Goal: Feedback & Contribution: Contribute content

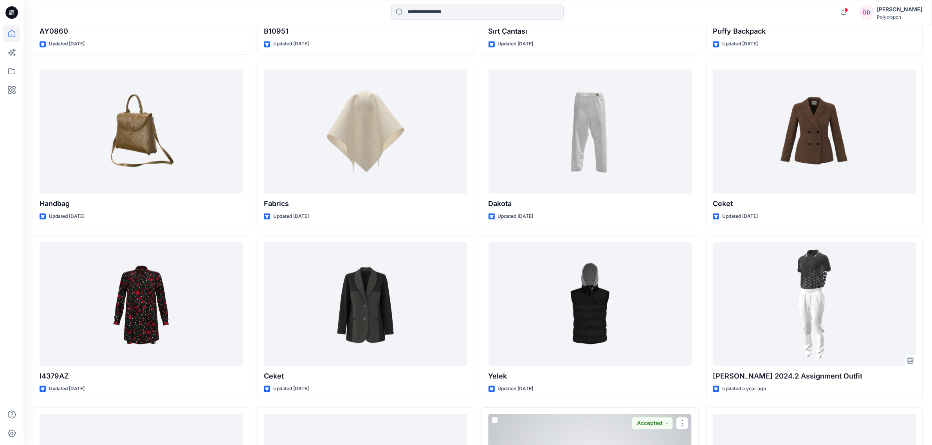
scroll to position [2103, 0]
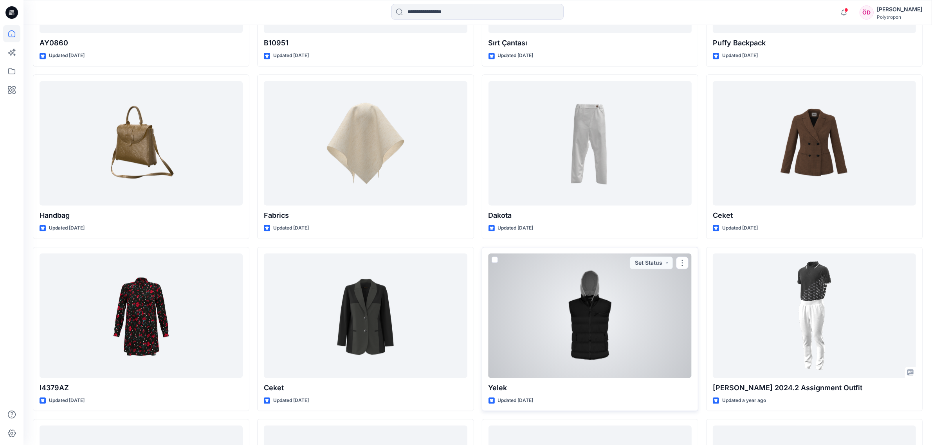
click at [661, 333] on div at bounding box center [589, 316] width 203 height 124
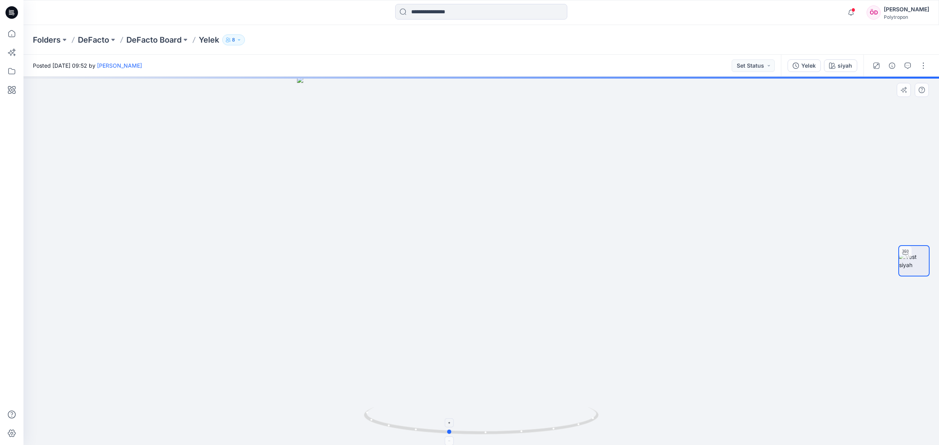
drag, startPoint x: 597, startPoint y: 423, endPoint x: 564, endPoint y: 435, distance: 34.9
click at [564, 435] on icon at bounding box center [482, 421] width 237 height 29
click at [7, 29] on icon at bounding box center [11, 33] width 17 height 17
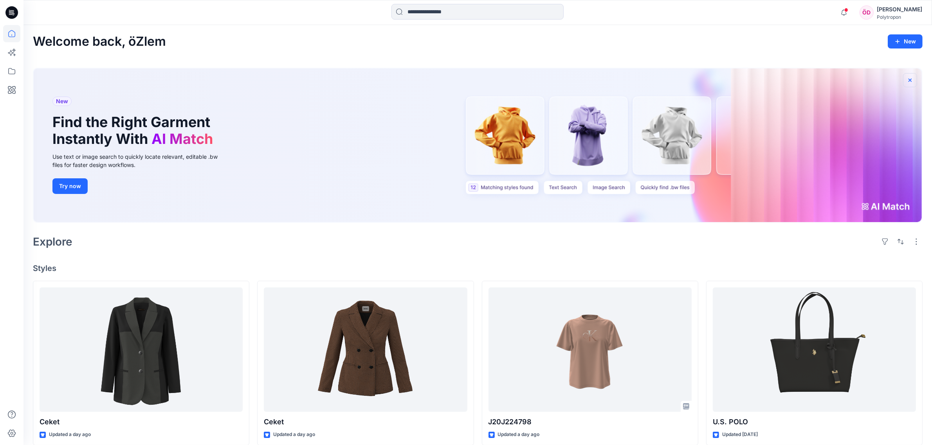
click at [911, 83] on icon "button" at bounding box center [910, 80] width 6 height 6
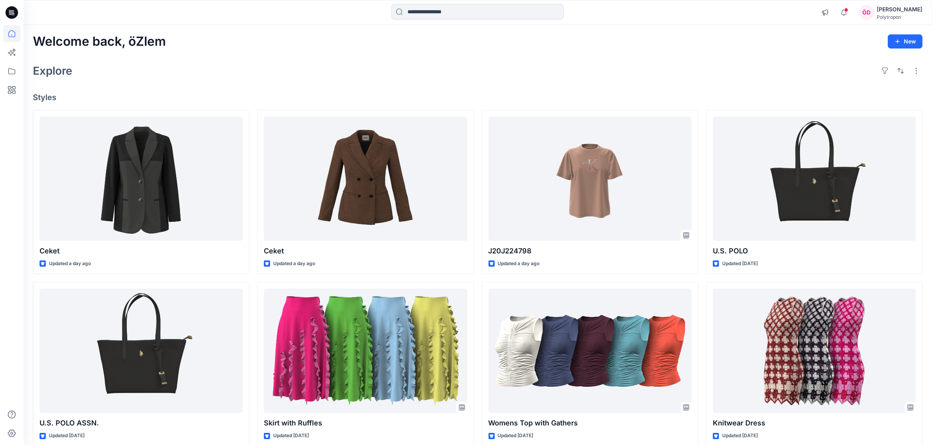
click at [901, 9] on div "[PERSON_NAME]" at bounding box center [899, 9] width 45 height 9
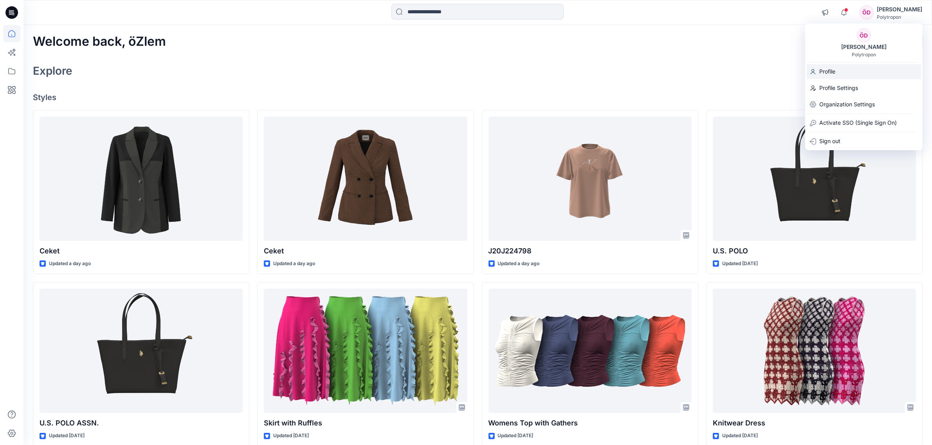
click at [830, 72] on p "Profile" at bounding box center [827, 71] width 16 height 15
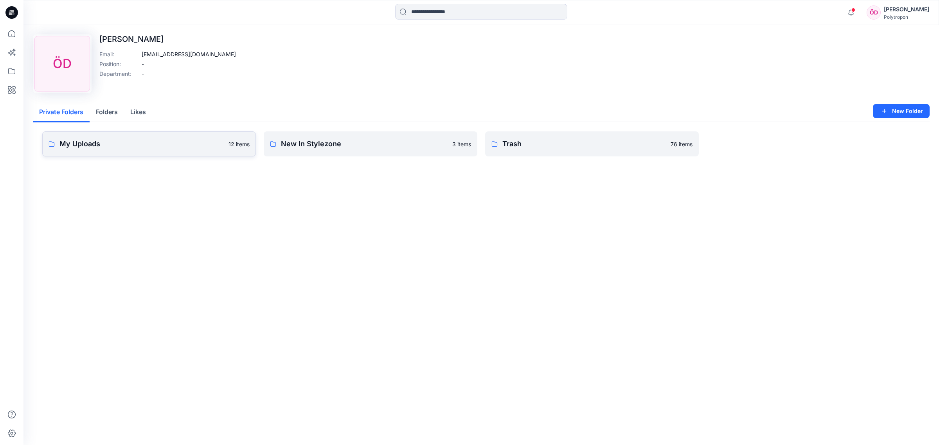
click at [146, 143] on p "My Uploads" at bounding box center [141, 144] width 164 height 11
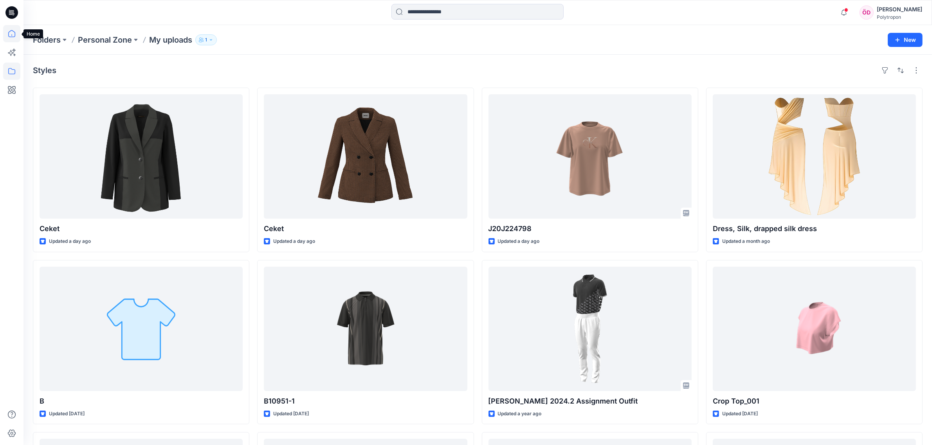
click at [13, 32] on icon at bounding box center [11, 33] width 17 height 17
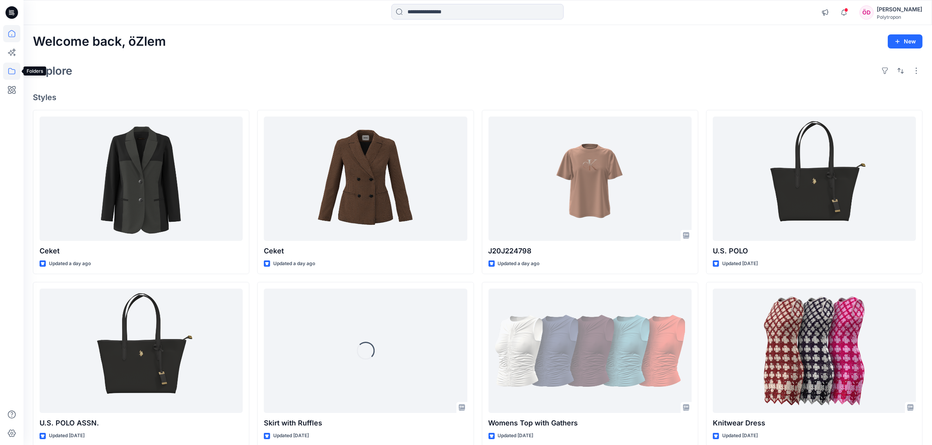
click at [7, 67] on icon at bounding box center [11, 71] width 17 height 17
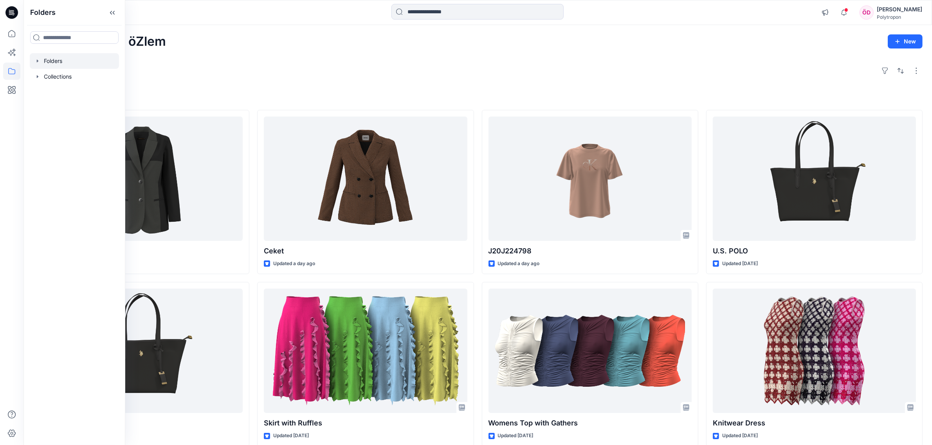
click at [72, 59] on div at bounding box center [74, 61] width 89 height 16
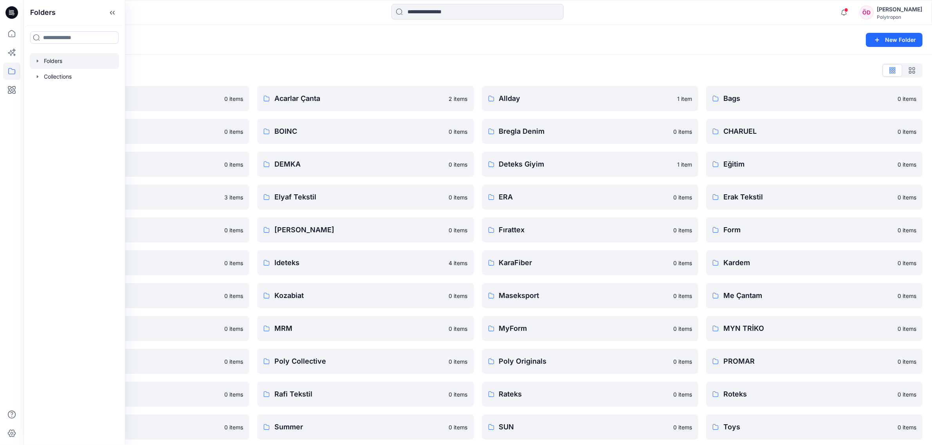
click at [585, 45] on div "Folders New Folder" at bounding box center [477, 40] width 908 height 30
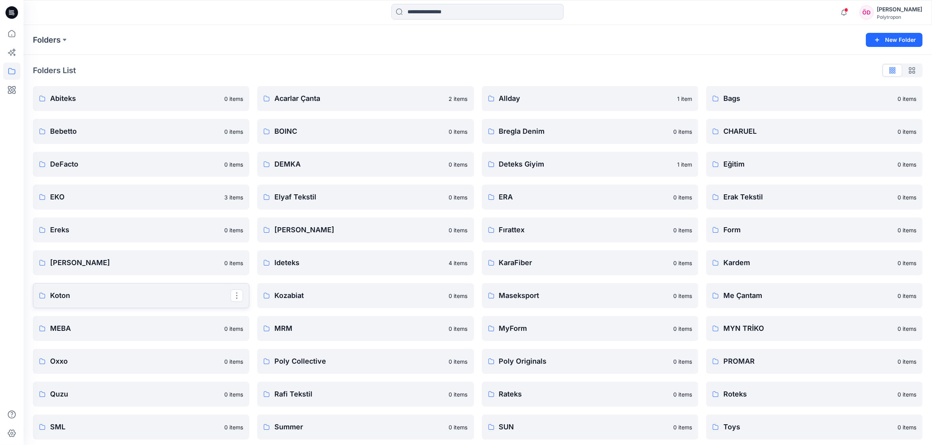
click at [181, 304] on link "Koton" at bounding box center [141, 295] width 216 height 25
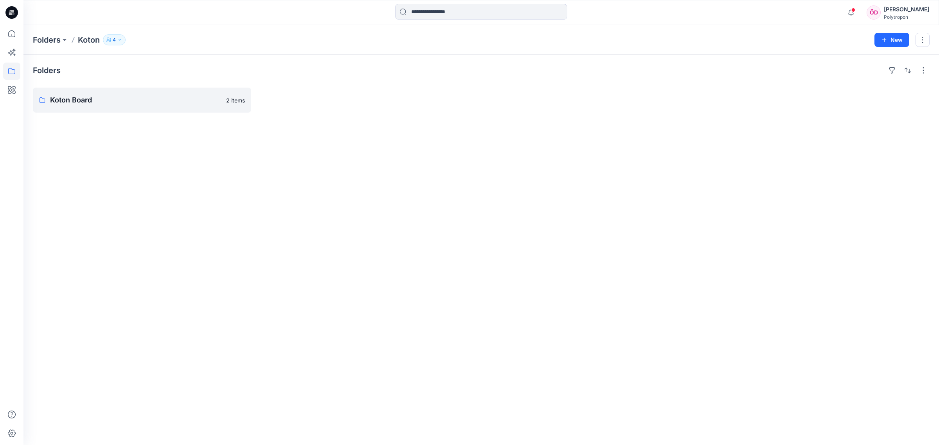
click at [115, 40] on p "4" at bounding box center [114, 40] width 3 height 9
click at [182, 195] on div "Folders Koton Board 2 items" at bounding box center [481, 250] width 916 height 391
click at [93, 94] on link "Koton Board" at bounding box center [142, 100] width 218 height 25
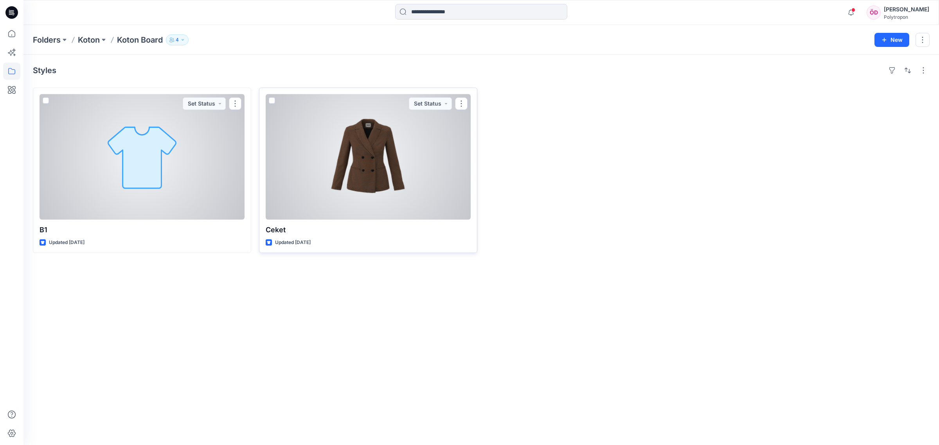
click at [396, 186] on div at bounding box center [368, 157] width 205 height 126
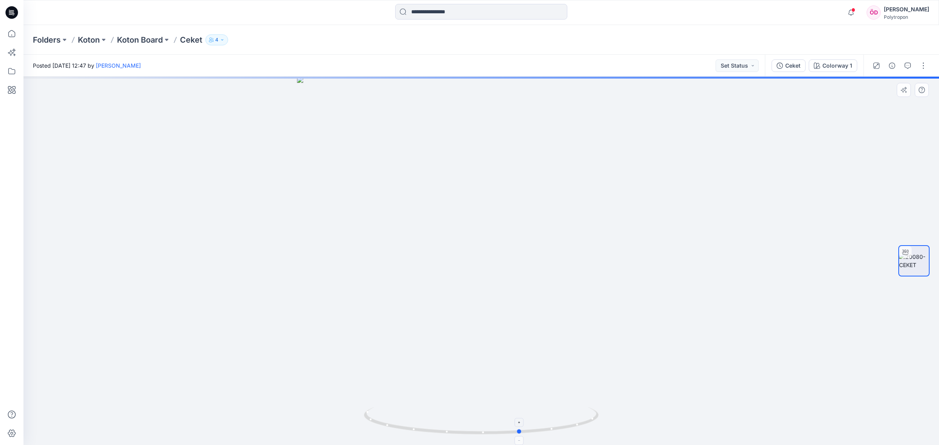
drag, startPoint x: 586, startPoint y: 426, endPoint x: 391, endPoint y: 408, distance: 196.1
click at [391, 408] on icon at bounding box center [482, 421] width 237 height 29
drag, startPoint x: 590, startPoint y: 149, endPoint x: 480, endPoint y: 398, distance: 272.5
click at [480, 398] on img at bounding box center [481, 194] width 873 height 501
drag, startPoint x: 654, startPoint y: 323, endPoint x: 619, endPoint y: 251, distance: 79.8
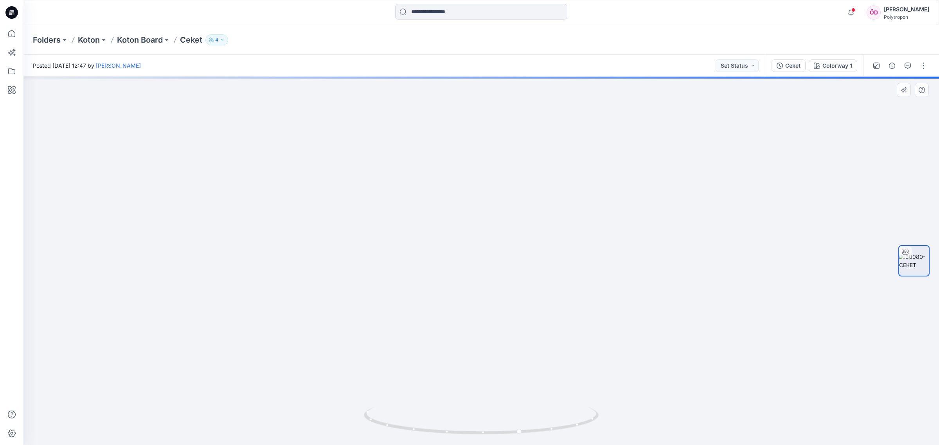
click at [621, 253] on img at bounding box center [481, 255] width 873 height 382
click at [909, 65] on icon "button" at bounding box center [908, 66] width 6 height 6
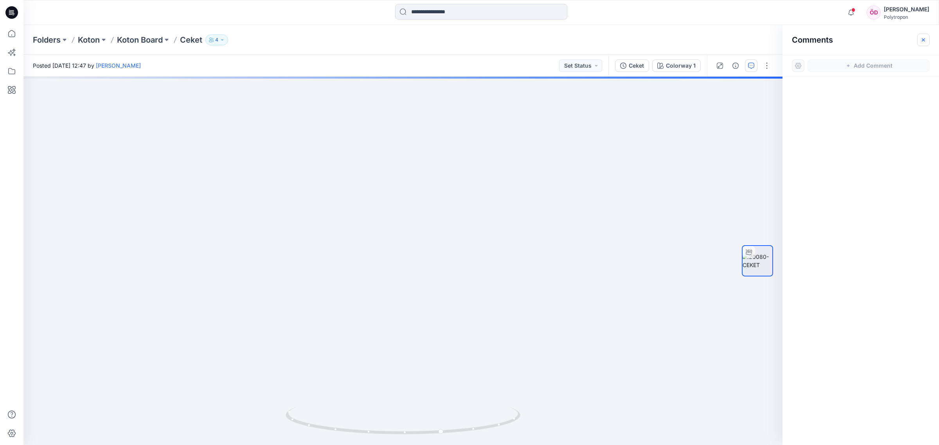
click at [924, 40] on icon "button" at bounding box center [923, 39] width 3 height 3
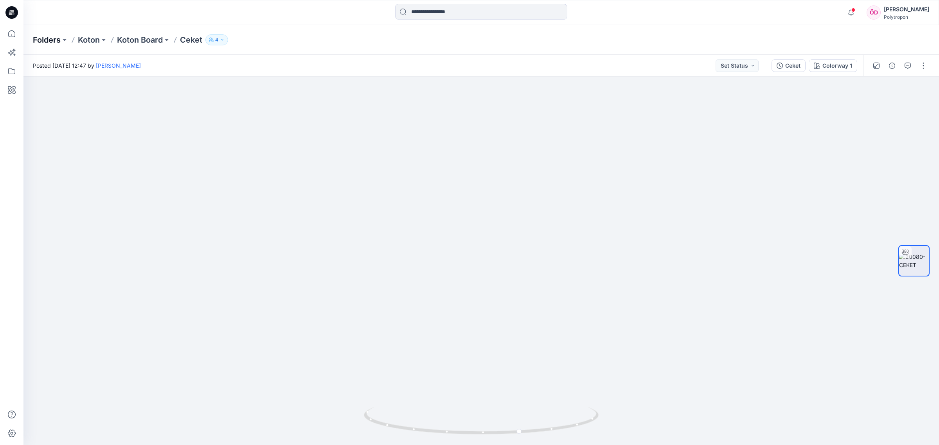
click at [48, 40] on p "Folders" at bounding box center [47, 39] width 28 height 11
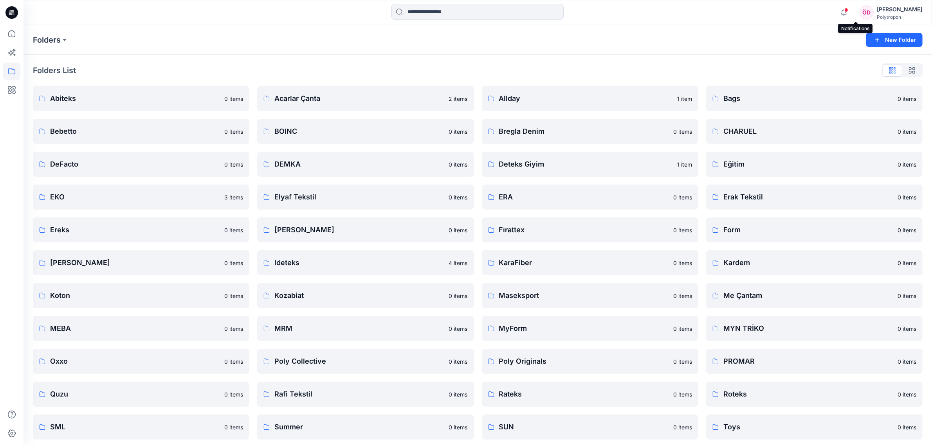
click at [848, 9] on div at bounding box center [842, 7] width 13 height 4
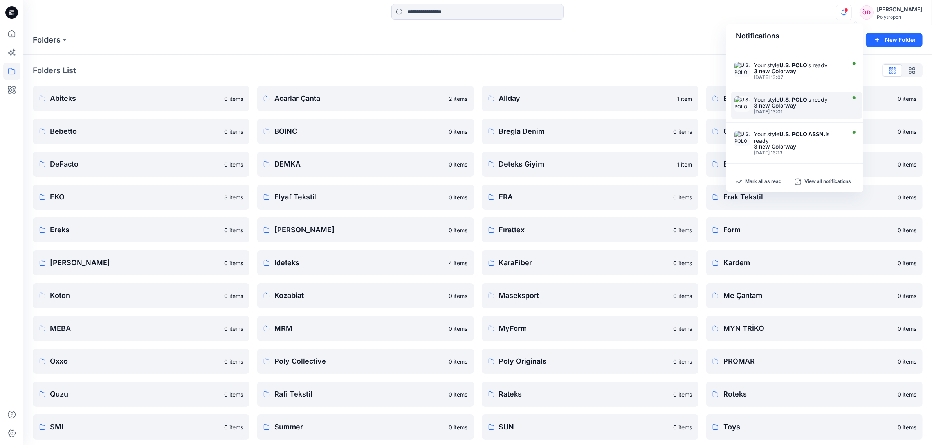
scroll to position [112, 0]
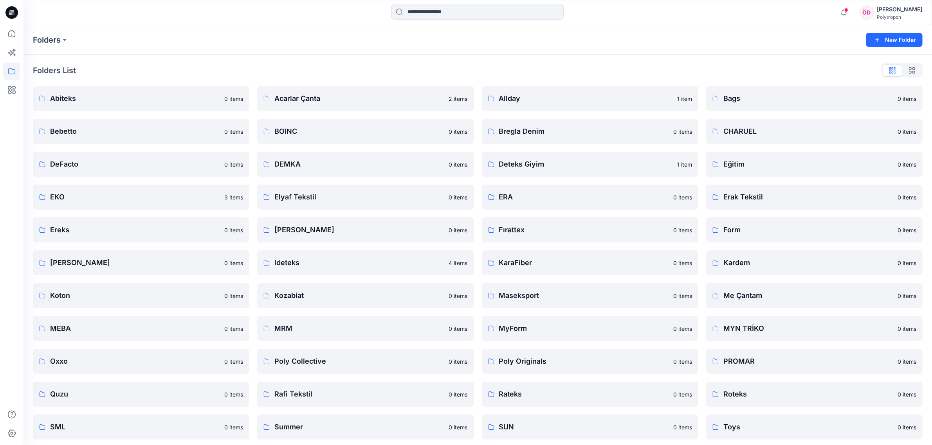
click at [564, 56] on div "Folders List Abiteks 0 items Bebetto 0 items DeFacto 0 items EKO 3 items Ereks …" at bounding box center [477, 285] width 908 height 460
click at [750, 103] on p "Bags" at bounding box center [813, 98] width 180 height 11
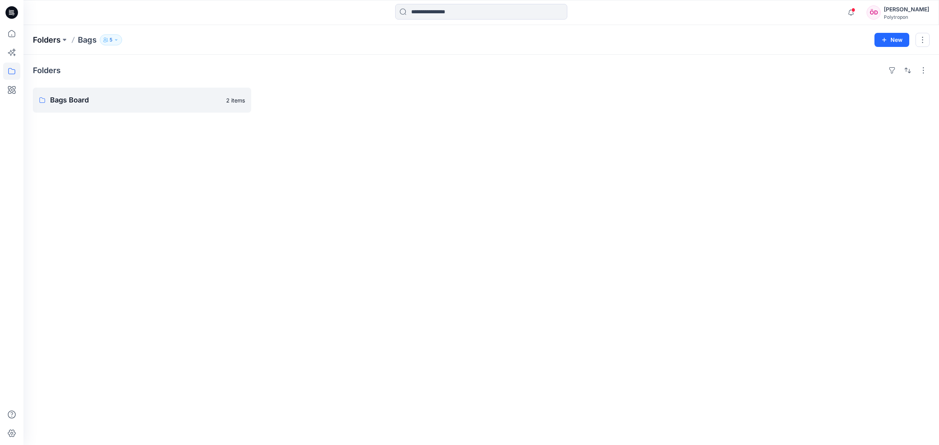
click at [50, 38] on p "Folders" at bounding box center [47, 39] width 28 height 11
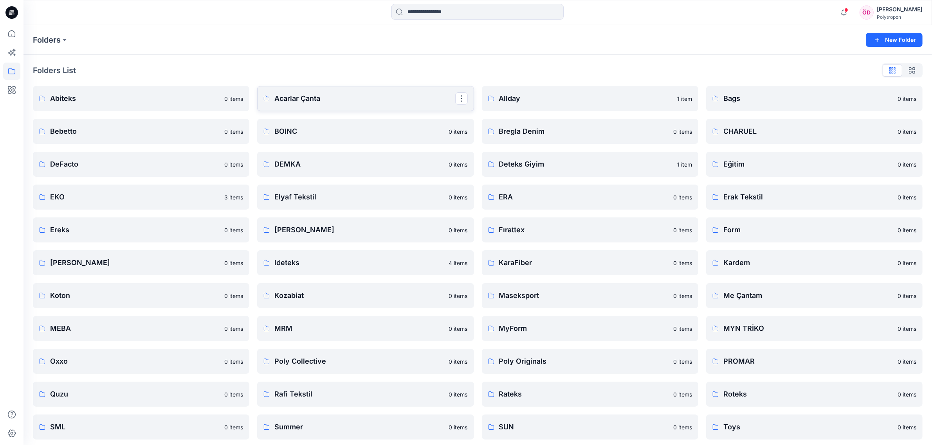
click at [307, 99] on p "Acarlar Çanta" at bounding box center [364, 98] width 180 height 11
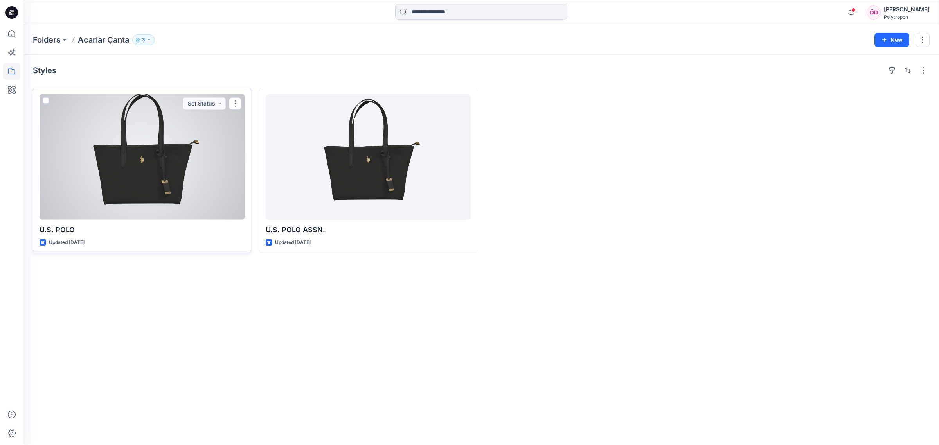
click at [174, 184] on div at bounding box center [142, 157] width 205 height 126
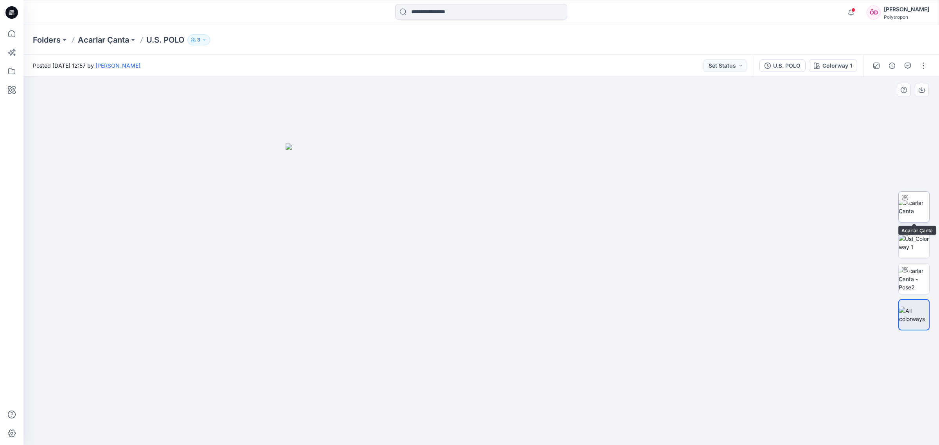
click at [908, 207] on img at bounding box center [914, 207] width 31 height 16
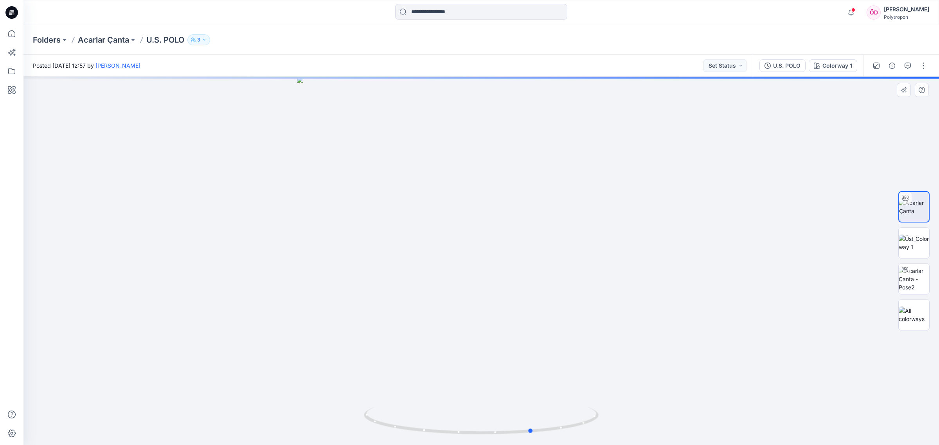
drag, startPoint x: 584, startPoint y: 423, endPoint x: 463, endPoint y: 348, distance: 142.4
click at [419, 408] on icon at bounding box center [482, 421] width 237 height 29
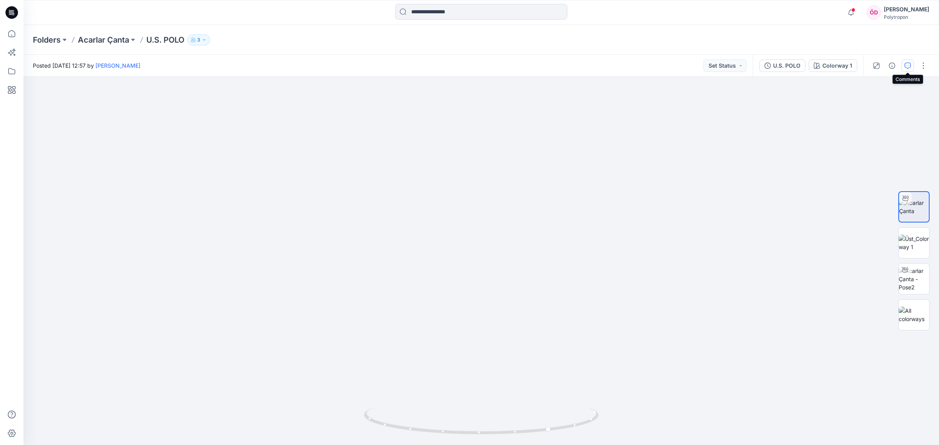
click at [911, 63] on button "button" at bounding box center [908, 65] width 13 height 13
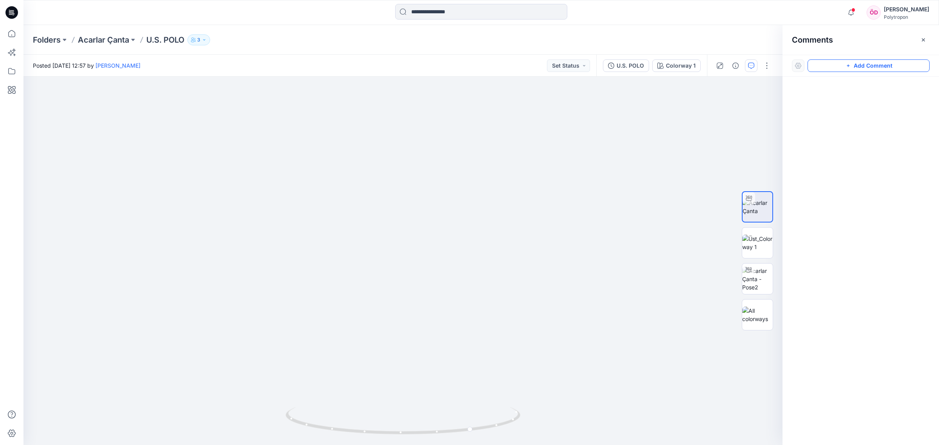
click at [868, 64] on button "Add Comment" at bounding box center [869, 65] width 122 height 13
click at [404, 268] on div "1" at bounding box center [402, 261] width 759 height 369
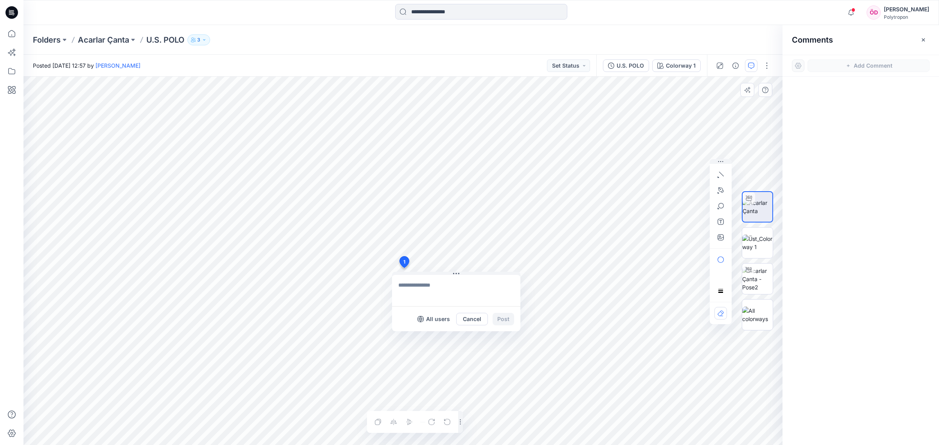
click at [430, 285] on textarea at bounding box center [456, 290] width 128 height 31
type textarea "**********"
click at [507, 319] on button "Post" at bounding box center [504, 319] width 22 height 13
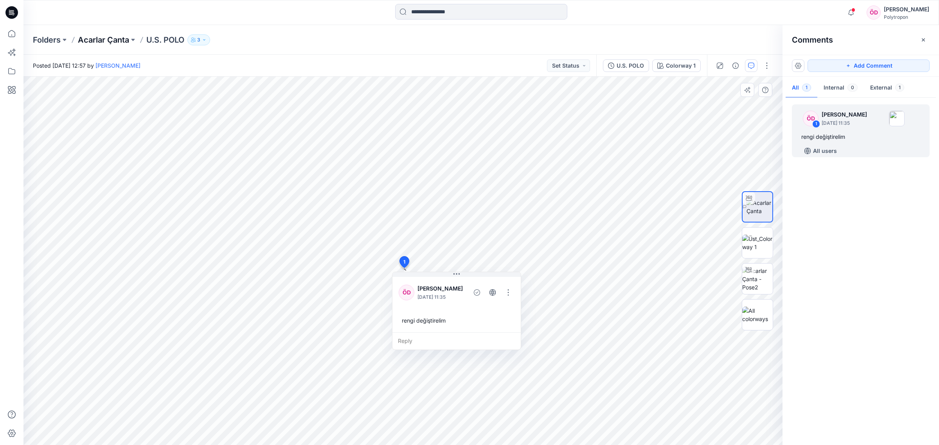
click at [115, 42] on p "Acarlar Çanta" at bounding box center [103, 39] width 51 height 11
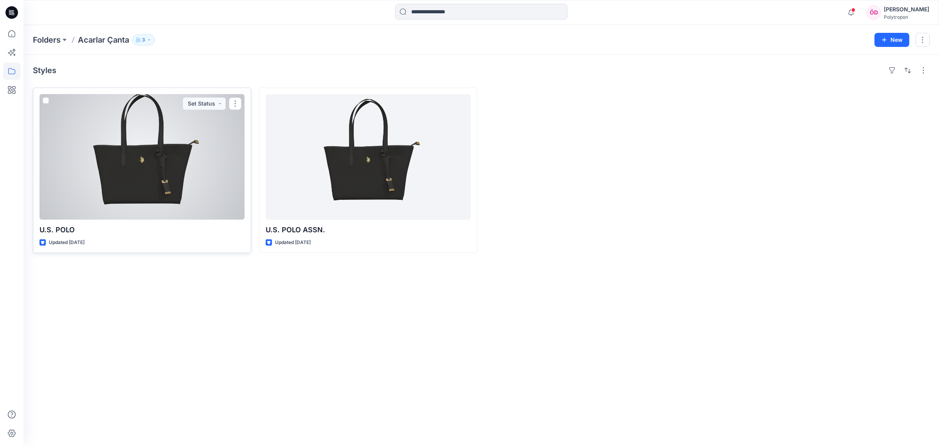
click at [136, 162] on div at bounding box center [142, 157] width 205 height 126
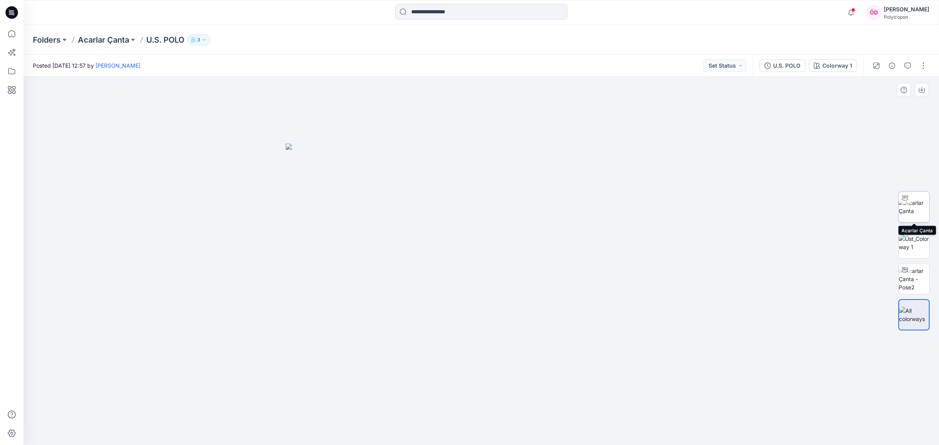
click at [922, 207] on img at bounding box center [914, 207] width 31 height 16
click at [908, 67] on icon "button" at bounding box center [908, 66] width 6 height 6
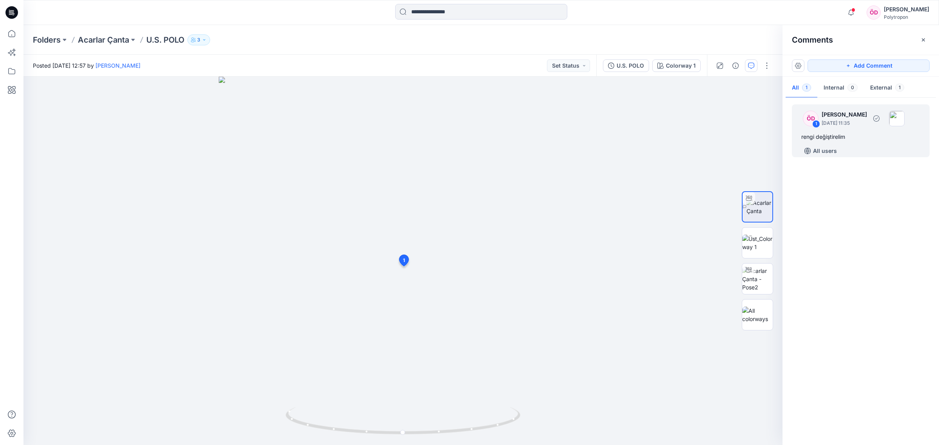
click at [854, 121] on p "[DATE] 11:35" at bounding box center [844, 123] width 45 height 8
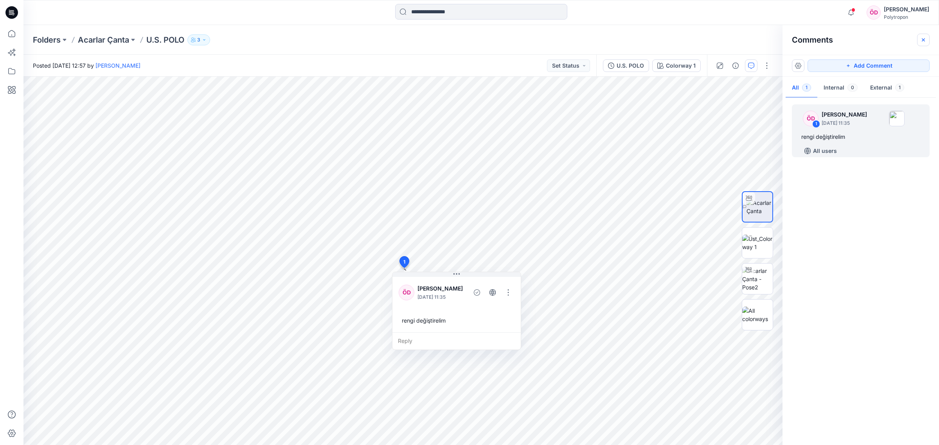
click at [924, 38] on icon "button" at bounding box center [923, 40] width 6 height 6
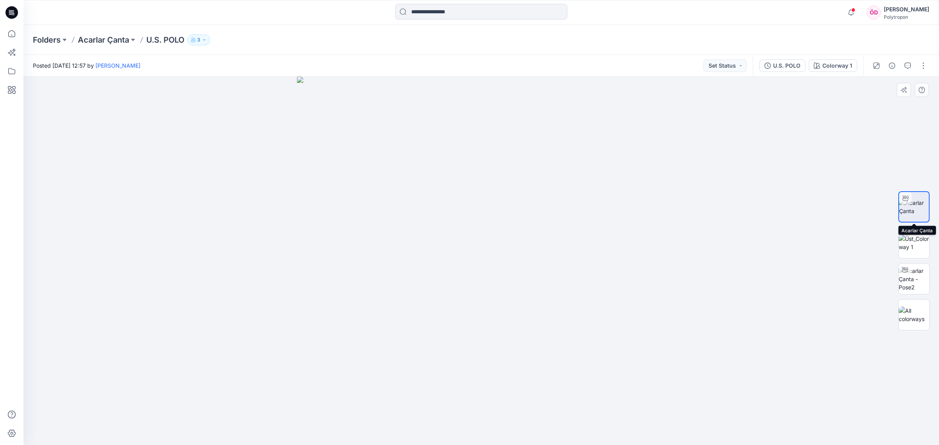
click at [914, 208] on img at bounding box center [914, 207] width 30 height 16
drag, startPoint x: 653, startPoint y: 333, endPoint x: 486, endPoint y: 306, distance: 169.0
click at [593, 349] on img at bounding box center [481, 261] width 369 height 369
click at [48, 40] on p "Folders" at bounding box center [47, 39] width 28 height 11
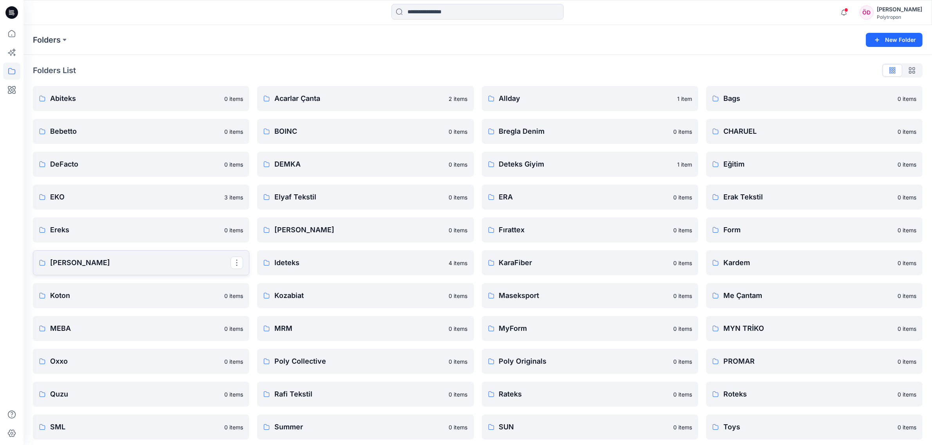
click at [81, 262] on p "[PERSON_NAME]" at bounding box center [140, 263] width 180 height 11
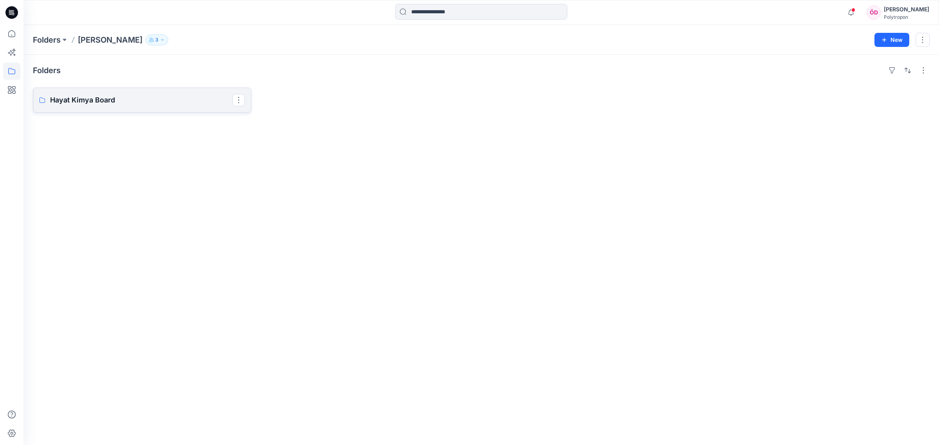
click at [81, 102] on p "Hayat Kimya Board" at bounding box center [141, 100] width 182 height 11
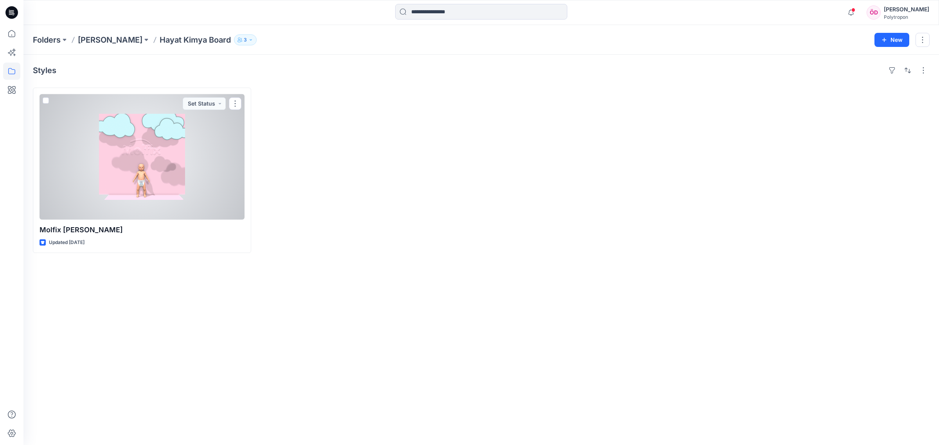
click at [143, 184] on div at bounding box center [142, 157] width 205 height 126
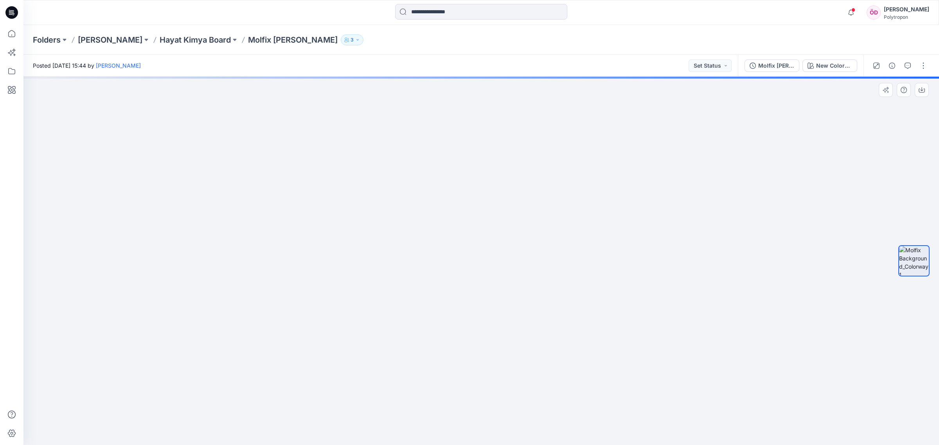
drag, startPoint x: 535, startPoint y: 404, endPoint x: 495, endPoint y: 178, distance: 228.9
click at [495, 177] on img at bounding box center [481, 163] width 564 height 564
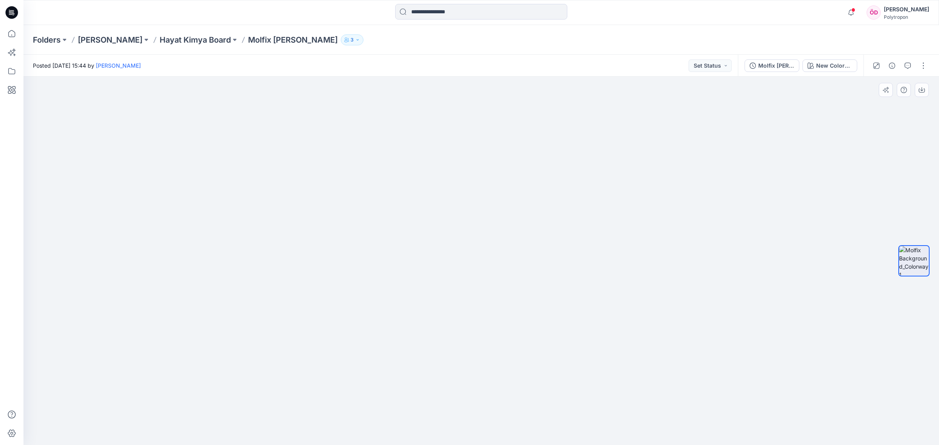
drag, startPoint x: 675, startPoint y: 220, endPoint x: 707, endPoint y: 254, distance: 46.3
click at [53, 41] on p "Folders" at bounding box center [47, 39] width 28 height 11
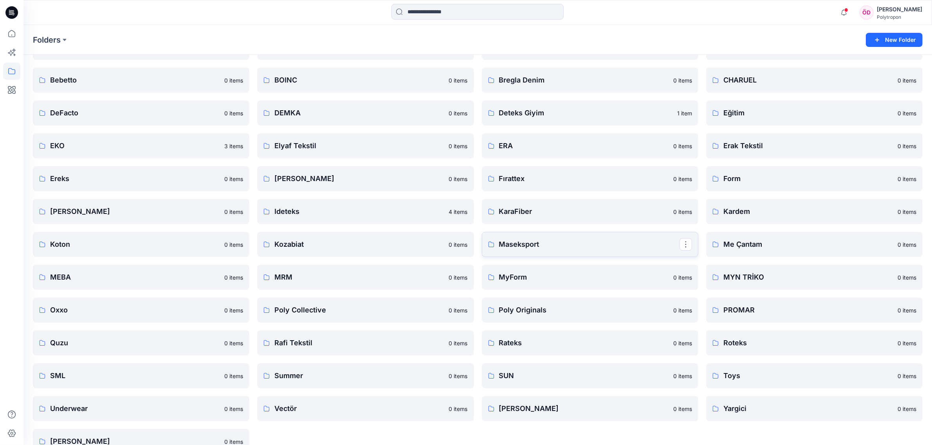
scroll to position [69, 0]
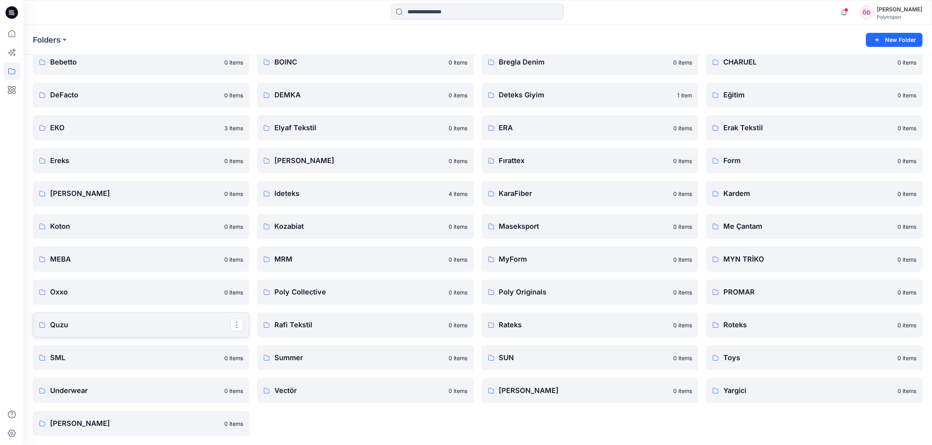
click at [79, 324] on p "Quzu" at bounding box center [140, 325] width 180 height 11
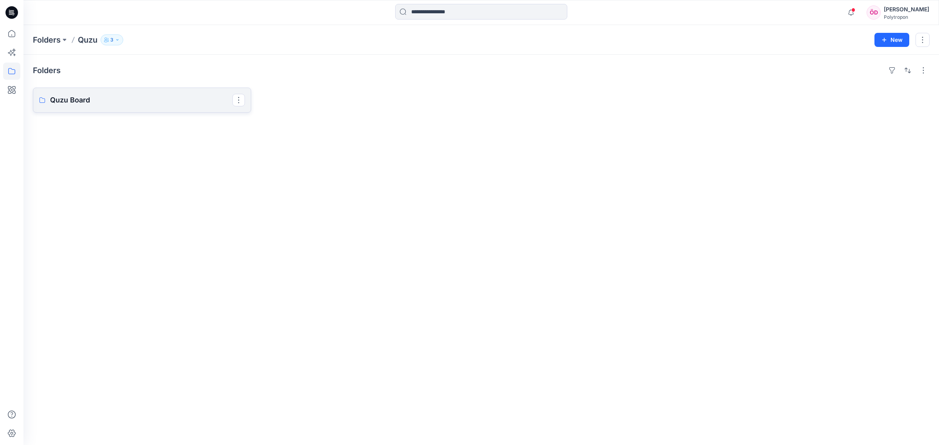
click at [70, 99] on p "Quzu Board" at bounding box center [141, 100] width 182 height 11
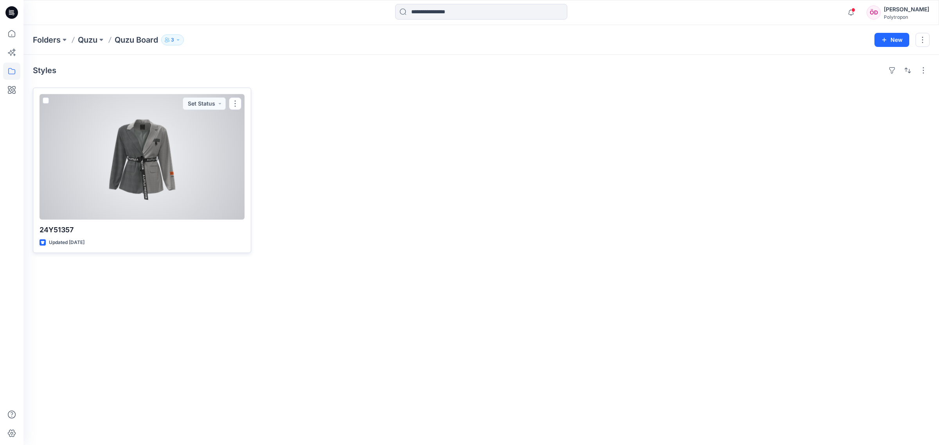
click at [167, 172] on div at bounding box center [142, 157] width 205 height 126
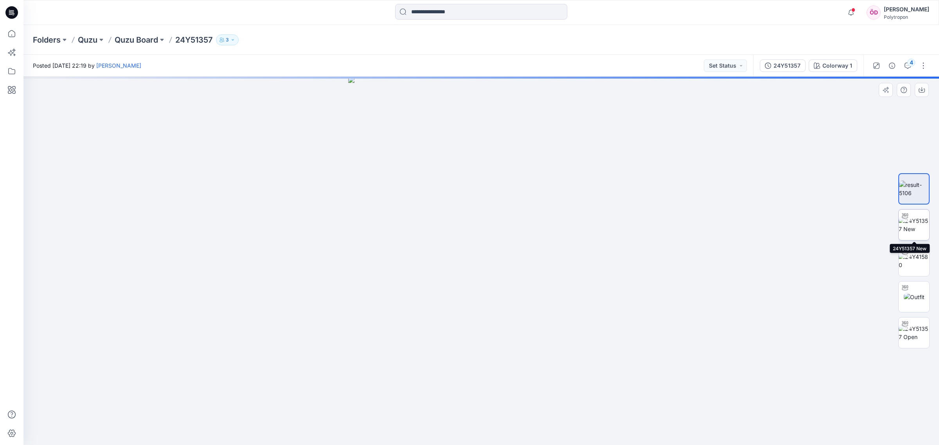
click at [921, 222] on img at bounding box center [914, 225] width 31 height 16
drag, startPoint x: 586, startPoint y: 427, endPoint x: 596, endPoint y: 406, distance: 22.6
click at [596, 406] on div at bounding box center [481, 261] width 916 height 369
drag, startPoint x: 582, startPoint y: 427, endPoint x: 574, endPoint y: 423, distance: 8.9
click at [574, 423] on icon at bounding box center [482, 421] width 237 height 29
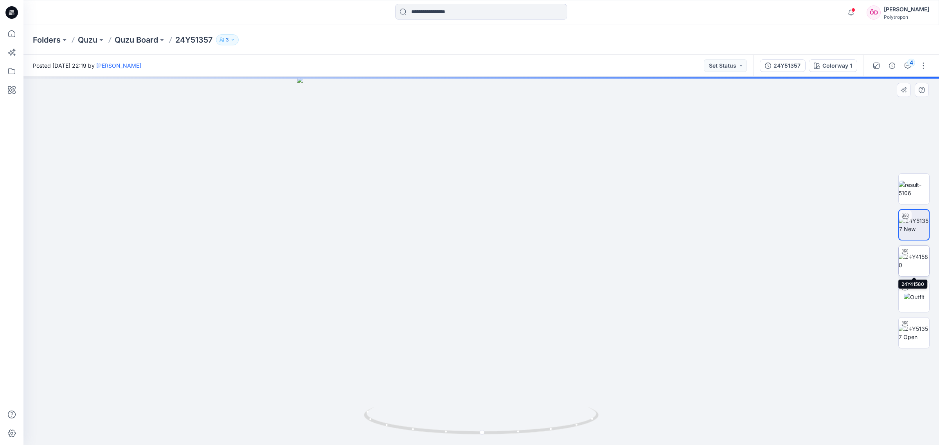
click at [918, 262] on img at bounding box center [914, 261] width 31 height 16
click at [918, 301] on img at bounding box center [914, 297] width 21 height 8
click at [918, 335] on img at bounding box center [914, 333] width 31 height 16
drag, startPoint x: 594, startPoint y: 421, endPoint x: 564, endPoint y: 422, distance: 29.7
click at [568, 422] on icon at bounding box center [482, 421] width 237 height 29
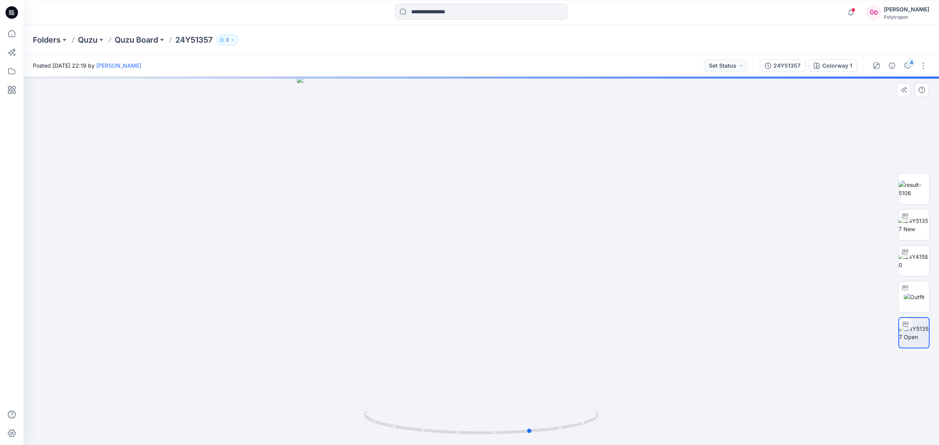
drag, startPoint x: 582, startPoint y: 421, endPoint x: 415, endPoint y: 365, distance: 176.2
click at [420, 369] on div at bounding box center [481, 261] width 916 height 369
click at [914, 186] on img at bounding box center [914, 189] width 31 height 16
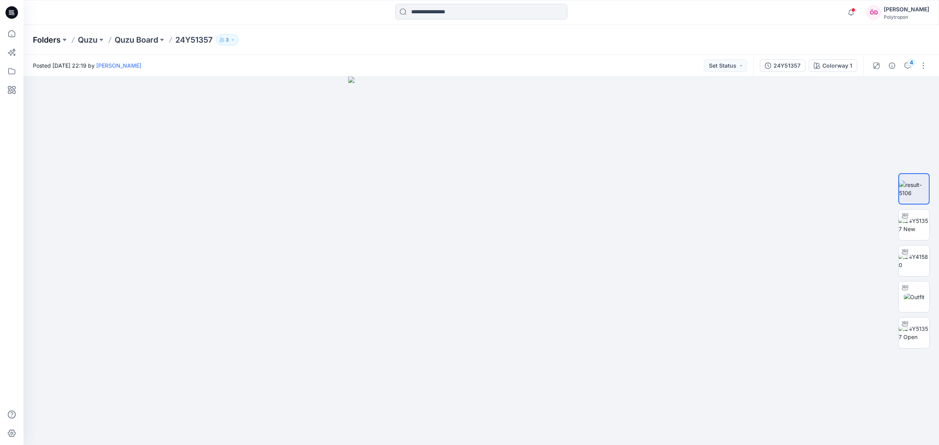
click at [40, 41] on p "Folders" at bounding box center [47, 39] width 28 height 11
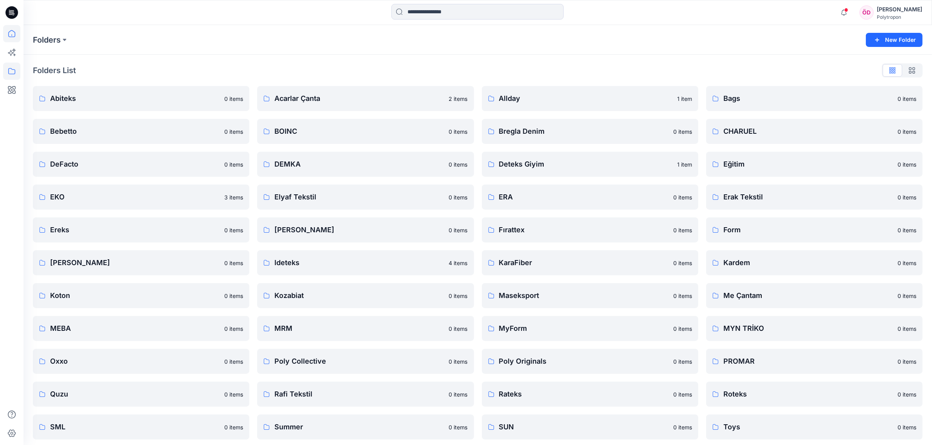
drag, startPoint x: 7, startPoint y: 29, endPoint x: 16, endPoint y: 38, distance: 13.0
click at [7, 29] on icon at bounding box center [11, 33] width 17 height 17
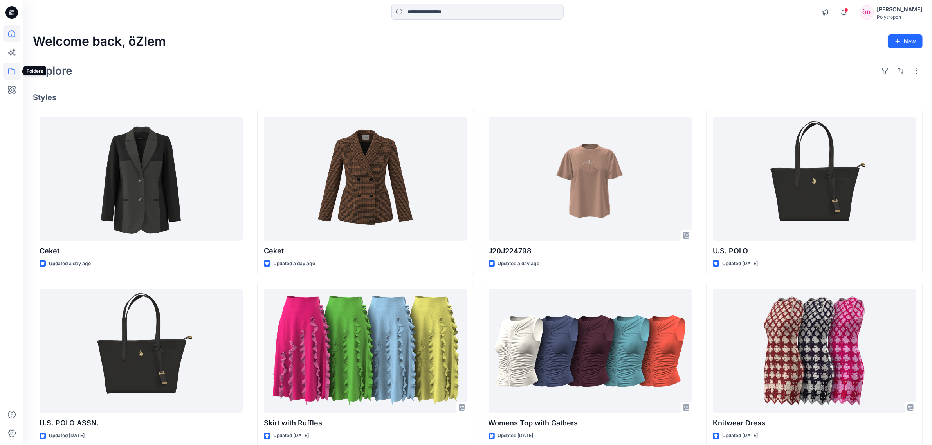
click at [12, 72] on icon at bounding box center [11, 71] width 17 height 17
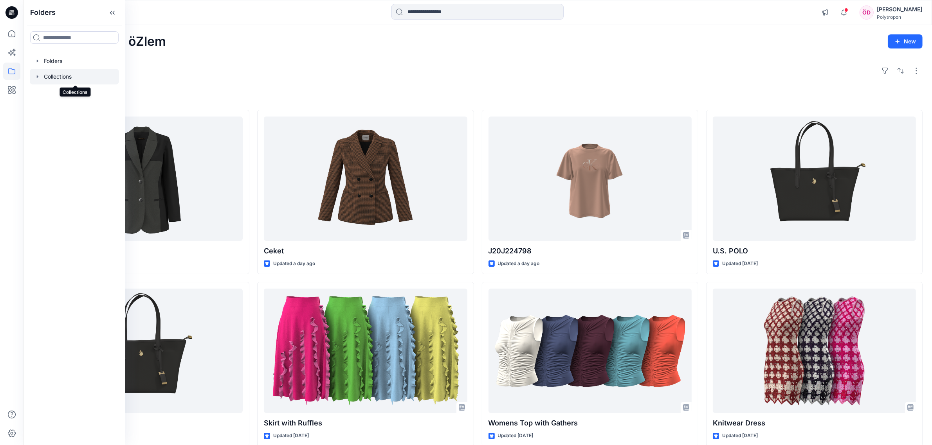
click at [65, 77] on div at bounding box center [74, 77] width 89 height 16
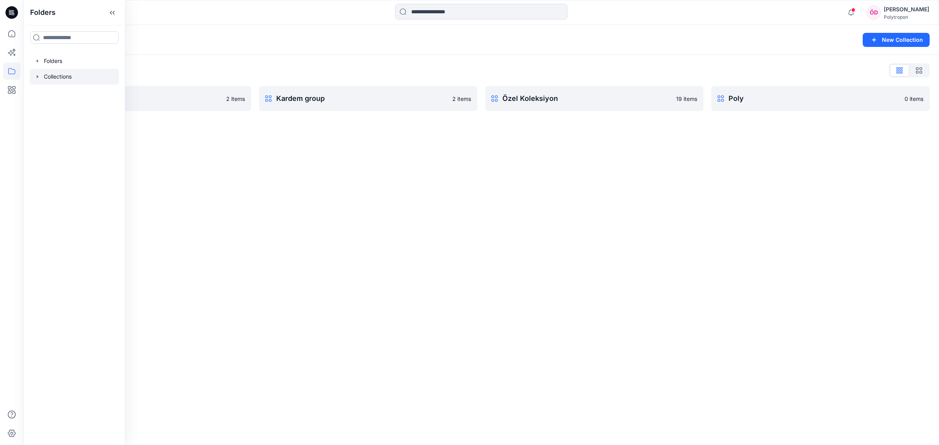
click at [537, 178] on div "Collections New Collection Collections List HM 2 items Kardem group 2 items Öze…" at bounding box center [481, 235] width 916 height 420
click at [570, 101] on p "Özel Koleksiyon" at bounding box center [593, 98] width 182 height 11
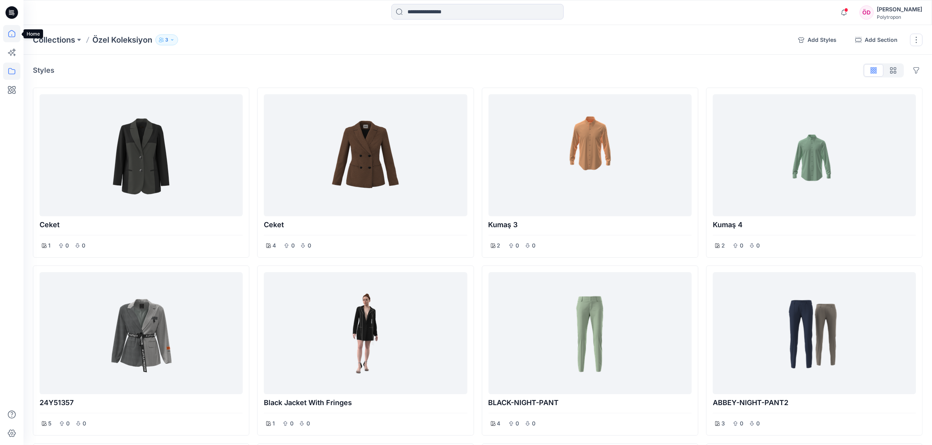
click at [12, 34] on icon at bounding box center [11, 33] width 17 height 17
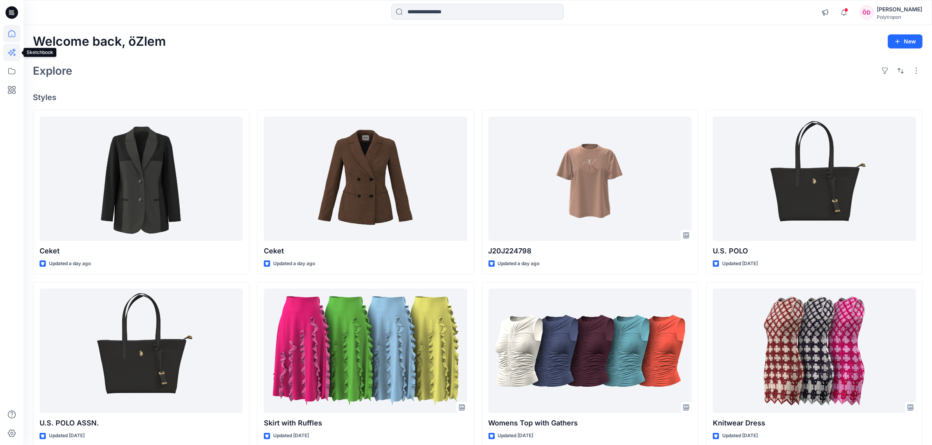
click at [14, 54] on icon at bounding box center [11, 52] width 17 height 17
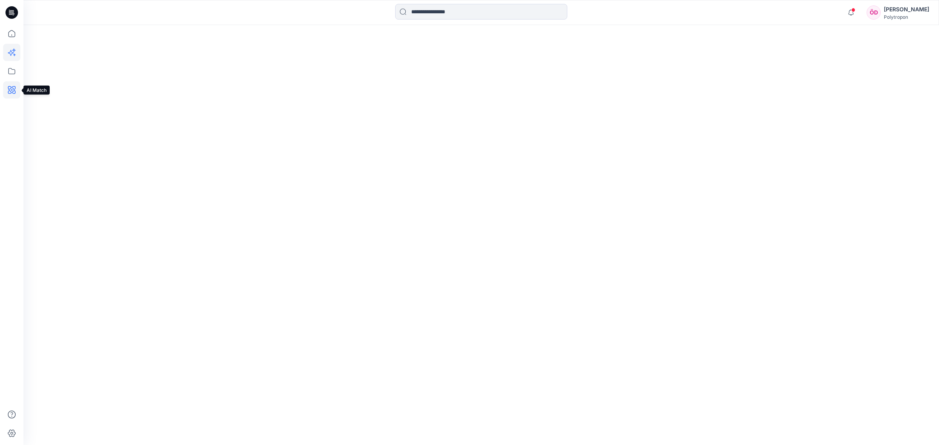
drag, startPoint x: 16, startPoint y: 90, endPoint x: 25, endPoint y: 97, distance: 11.1
click at [16, 90] on icon at bounding box center [11, 89] width 17 height 17
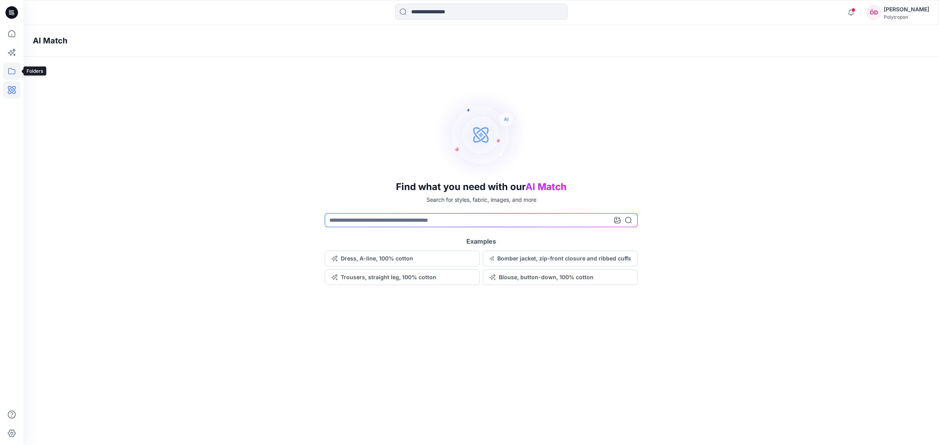
click at [12, 67] on icon at bounding box center [11, 71] width 17 height 17
click at [57, 69] on div at bounding box center [74, 77] width 89 height 16
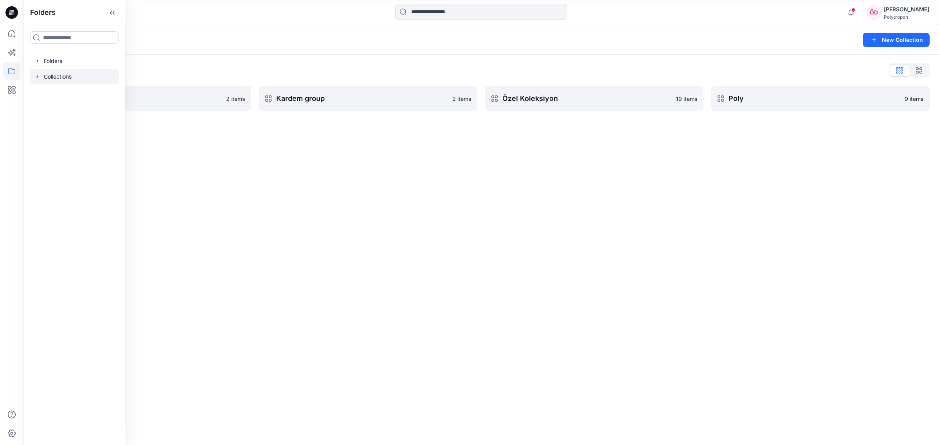
click at [573, 81] on div "Collections List HM 2 items Kardem group 2 items Özel Koleksiyon 19 items Poly …" at bounding box center [481, 88] width 916 height 66
click at [576, 92] on link "Özel Koleksiyon Rename Collection Clone Collection Present Collection Delete Co…" at bounding box center [594, 98] width 218 height 25
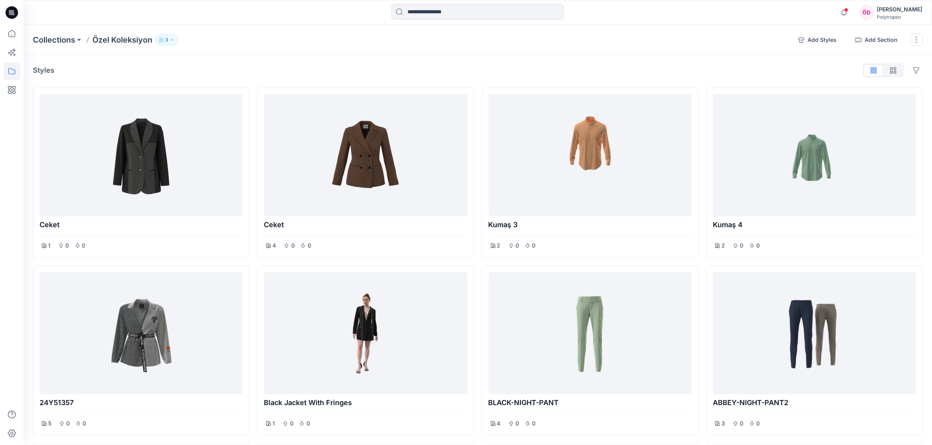
click at [173, 38] on icon "button" at bounding box center [172, 40] width 5 height 5
click at [352, 69] on div "Styles Hide Legacy Styles" at bounding box center [478, 70] width 890 height 13
click at [173, 38] on icon "button" at bounding box center [172, 40] width 5 height 5
click at [93, 70] on div "Styles Hide Legacy Styles" at bounding box center [478, 70] width 890 height 13
click at [10, 32] on icon at bounding box center [11, 33] width 17 height 17
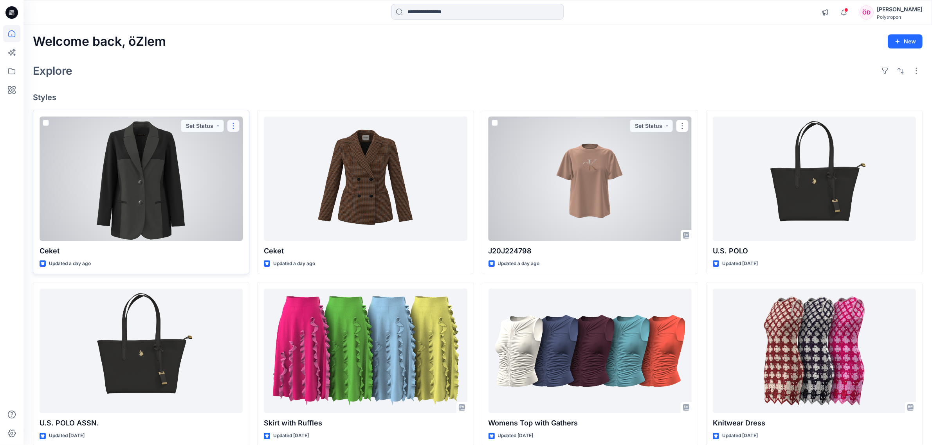
click at [235, 122] on button "button" at bounding box center [233, 126] width 13 height 13
click at [261, 185] on p "Duplicate to..." at bounding box center [261, 188] width 36 height 8
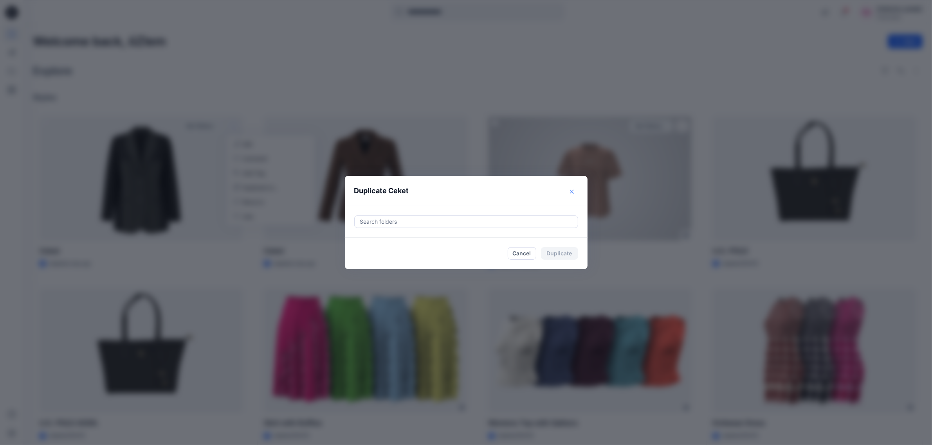
drag, startPoint x: 584, startPoint y: 187, endPoint x: 576, endPoint y: 193, distance: 10.1
click at [583, 188] on section "Duplicate Ceket Search folders Cancel Duplicate" at bounding box center [466, 222] width 243 height 93
click at [574, 193] on icon "Close" at bounding box center [572, 192] width 4 height 4
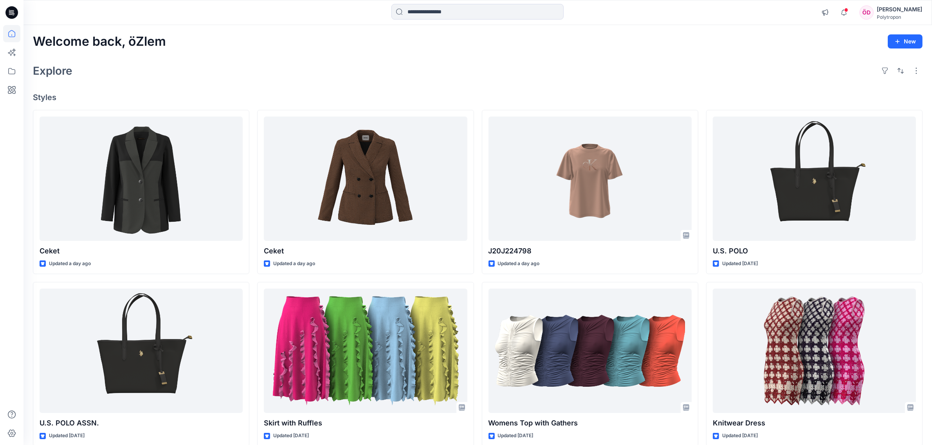
drag, startPoint x: 326, startPoint y: 65, endPoint x: 319, endPoint y: 63, distance: 6.9
click at [325, 63] on div "Explore" at bounding box center [478, 70] width 890 height 19
click at [5, 93] on icon at bounding box center [11, 89] width 17 height 17
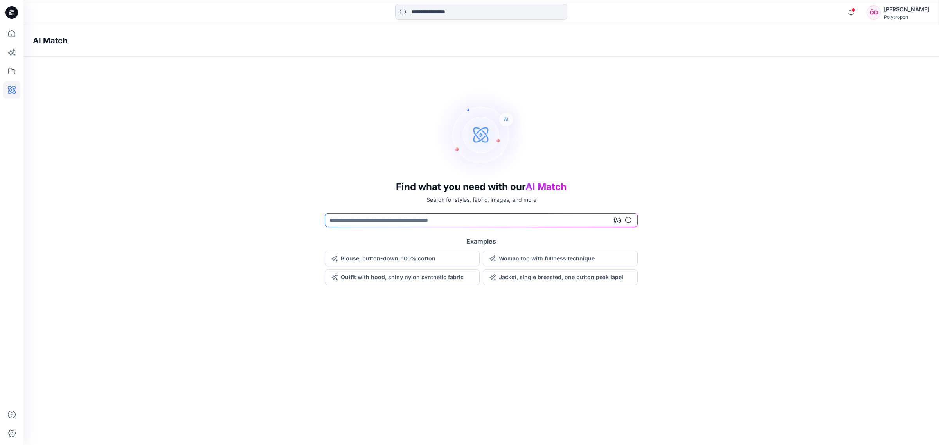
click at [203, 173] on div "Find what you need with our AI Match Search for styles, fabric, images, and mor…" at bounding box center [481, 187] width 916 height 198
click at [14, 36] on icon at bounding box center [11, 33] width 17 height 17
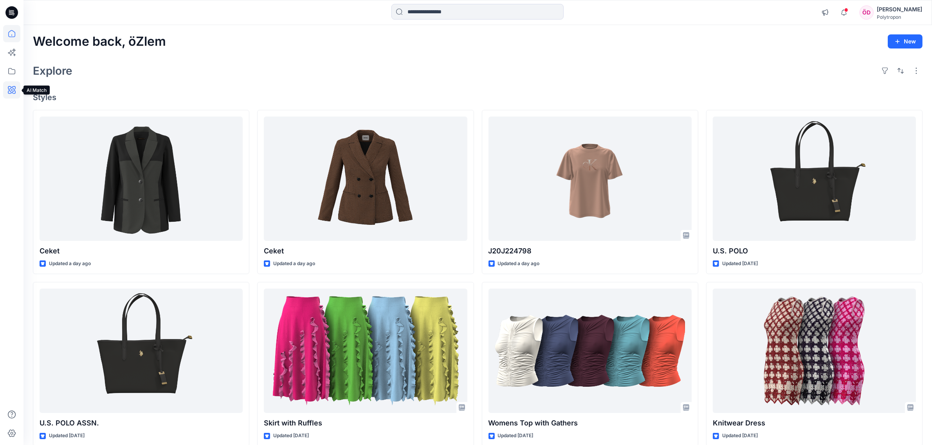
click at [11, 88] on icon at bounding box center [11, 89] width 17 height 17
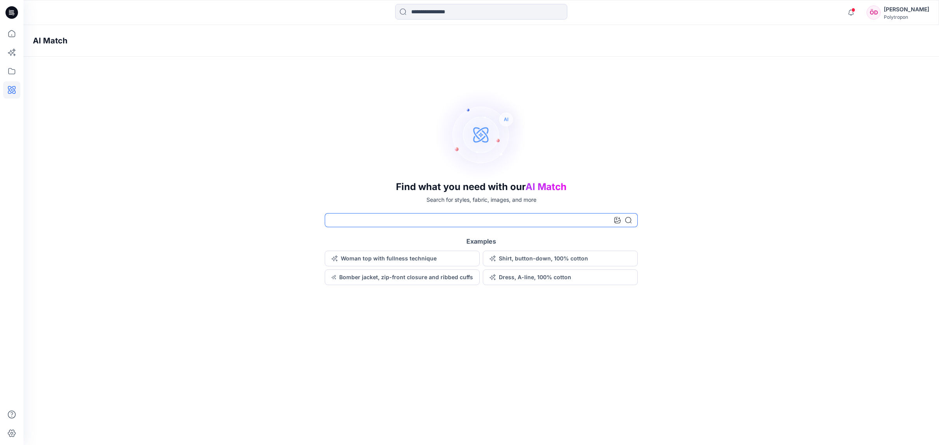
click at [349, 220] on input at bounding box center [481, 220] width 313 height 14
type input "****"
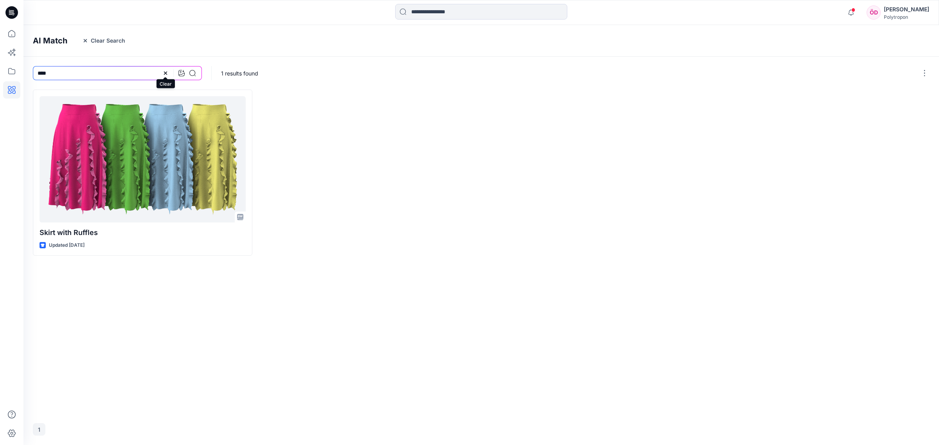
click at [165, 71] on icon at bounding box center [165, 73] width 6 height 6
click at [179, 74] on icon at bounding box center [181, 73] width 6 height 6
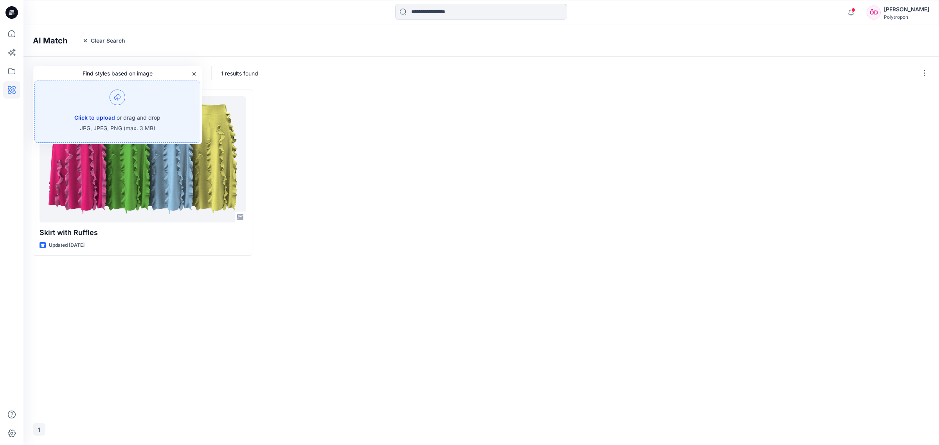
click at [87, 115] on button "Click to upload" at bounding box center [94, 117] width 41 height 9
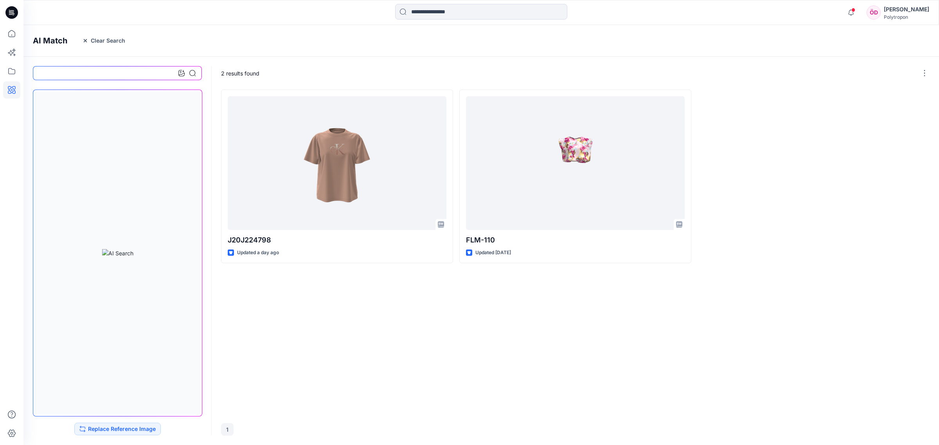
drag, startPoint x: 447, startPoint y: 368, endPoint x: 427, endPoint y: 360, distance: 21.4
click at [443, 366] on div "J20J224798 Updated a day ago FLM-110 Updated [DATE]" at bounding box center [575, 252] width 709 height 324
click at [14, 54] on icon at bounding box center [11, 52] width 17 height 17
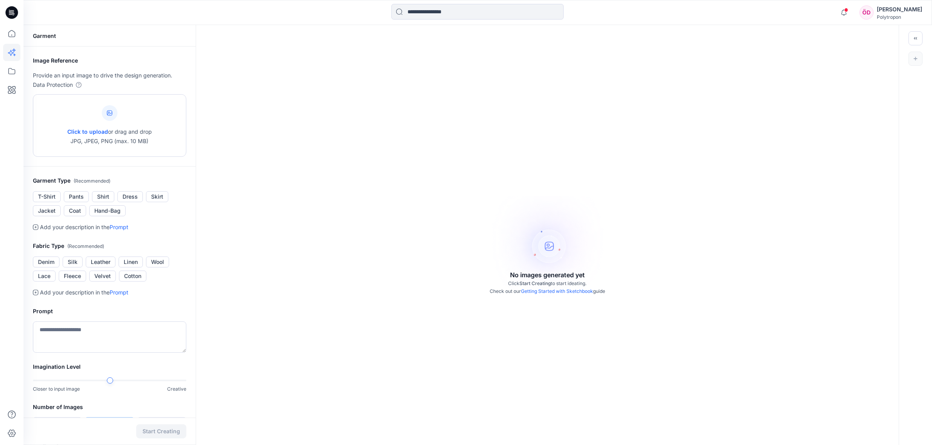
click at [97, 130] on span "Click to upload" at bounding box center [87, 131] width 41 height 7
type input "**********"
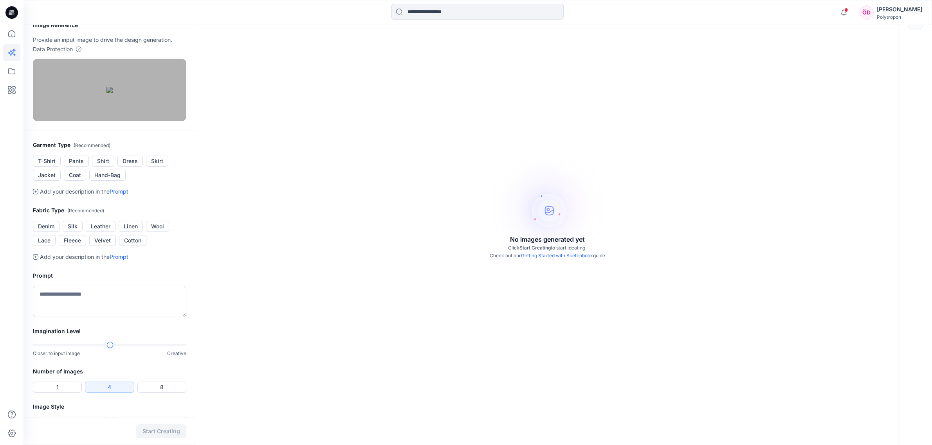
scroll to position [49, 0]
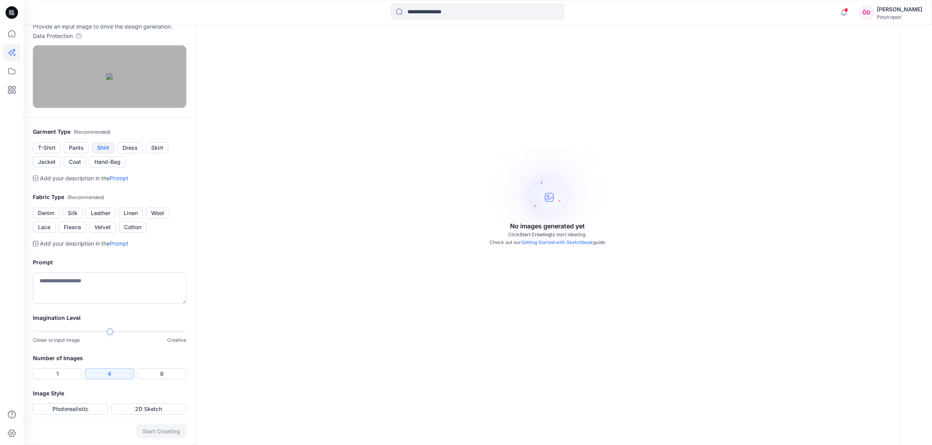
click at [102, 153] on button "Shirt" at bounding box center [103, 147] width 22 height 11
click at [37, 233] on button "Lace" at bounding box center [44, 227] width 23 height 11
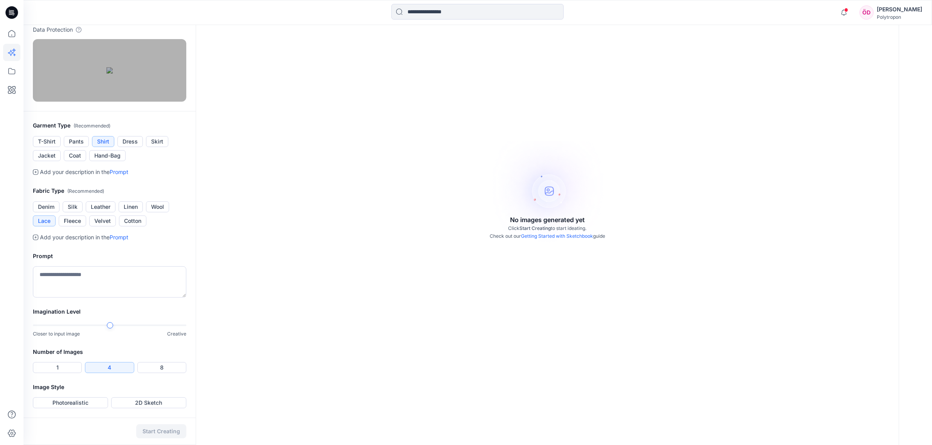
scroll to position [135, 0]
click at [63, 278] on textarea at bounding box center [109, 282] width 153 height 31
type textarea "**********"
click at [233, 306] on div "No images generated yet Click Start Creating to start ideating. Check out our G…" at bounding box center [547, 192] width 702 height 445
click at [185, 328] on div at bounding box center [187, 325] width 6 height 6
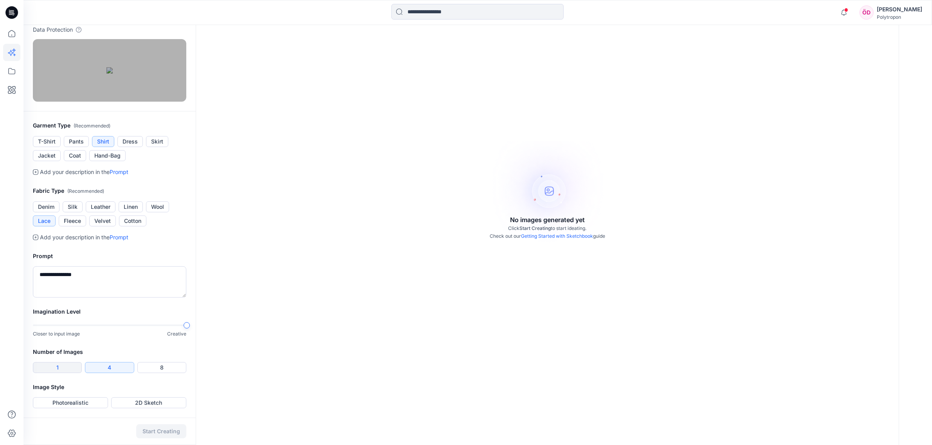
click at [60, 368] on button "1" at bounding box center [57, 367] width 49 height 11
click at [54, 403] on button "Photorealistic" at bounding box center [70, 403] width 75 height 11
drag, startPoint x: 161, startPoint y: 432, endPoint x: 164, endPoint y: 430, distance: 4.2
click at [163, 431] on button "Start Creating" at bounding box center [161, 432] width 50 height 14
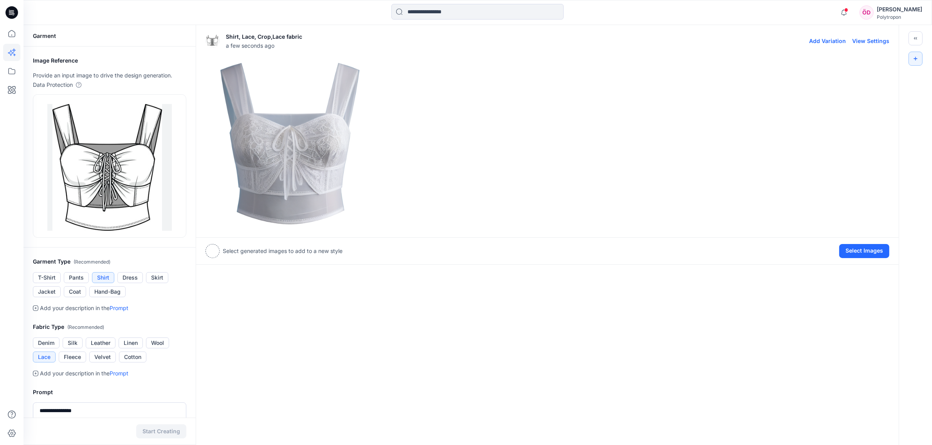
click at [291, 178] on img at bounding box center [290, 144] width 168 height 168
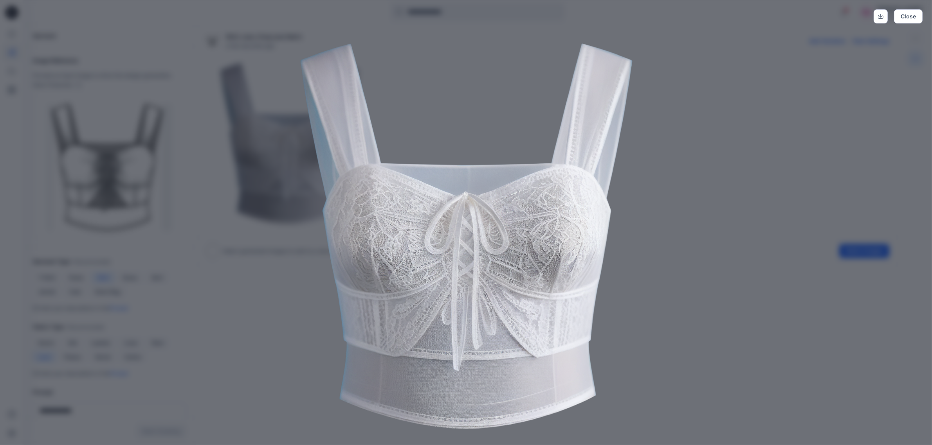
click at [307, 360] on img at bounding box center [466, 236] width 401 height 401
click at [777, 88] on div "Close" at bounding box center [466, 222] width 932 height 445
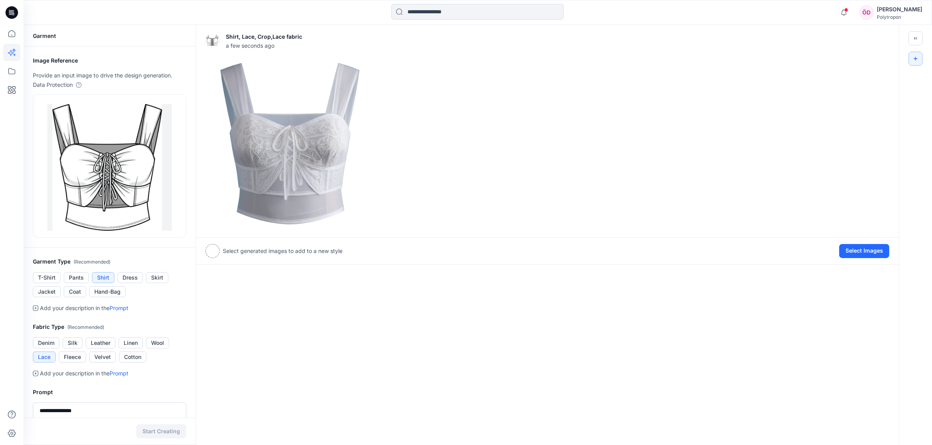
click at [323, 346] on div "Shirt, Lace, Crop,Lace fabric a few seconds ago Add Variation View Settings Sel…" at bounding box center [547, 303] width 703 height 556
click at [340, 369] on div "Shirt, Lace, Crop,Lace fabric a few seconds ago Add Variation View Settings Sel…" at bounding box center [547, 303] width 703 height 556
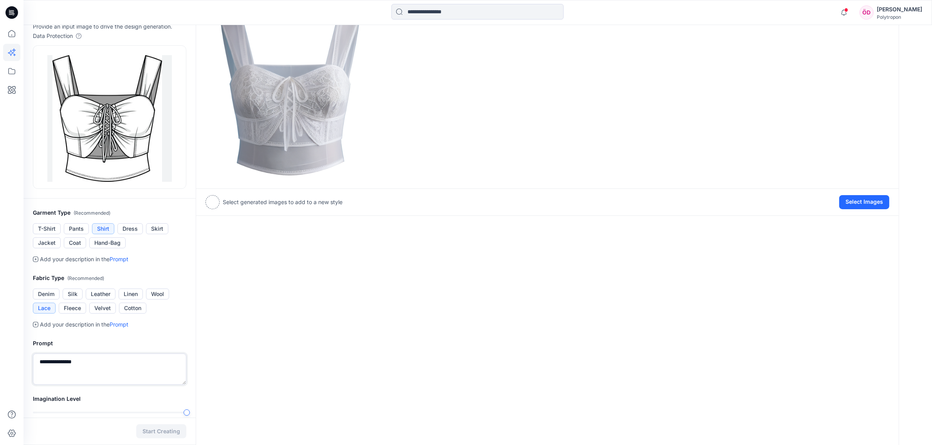
click at [133, 368] on textarea "**********" at bounding box center [109, 369] width 153 height 31
click at [300, 327] on div "Shirt, Lace, Crop,Lace fabric a few seconds ago Add Variation View Settings Sel…" at bounding box center [547, 254] width 703 height 556
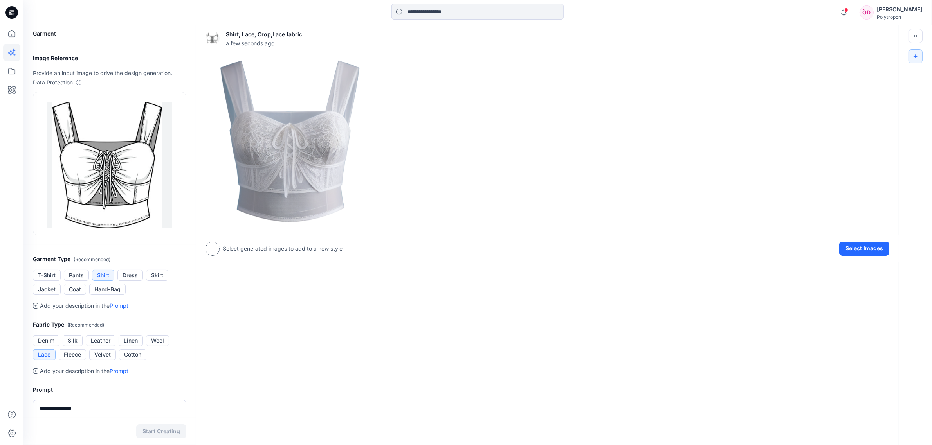
scroll to position [0, 0]
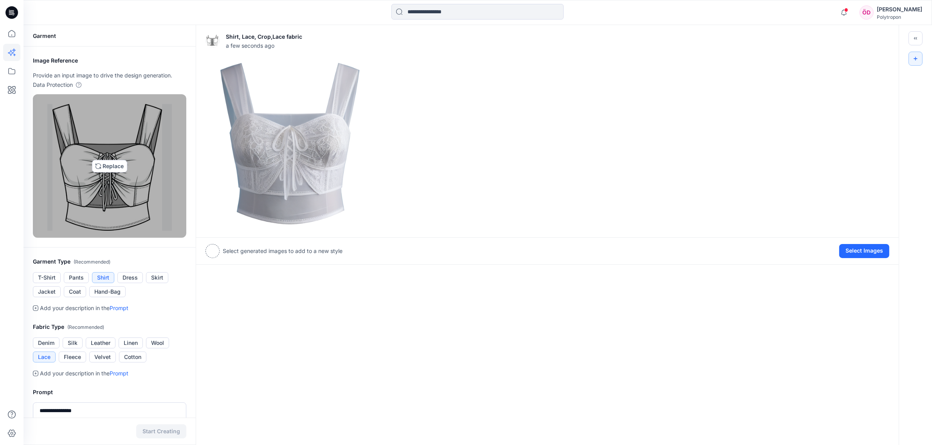
click at [118, 169] on img at bounding box center [109, 166] width 124 height 137
type input "**********"
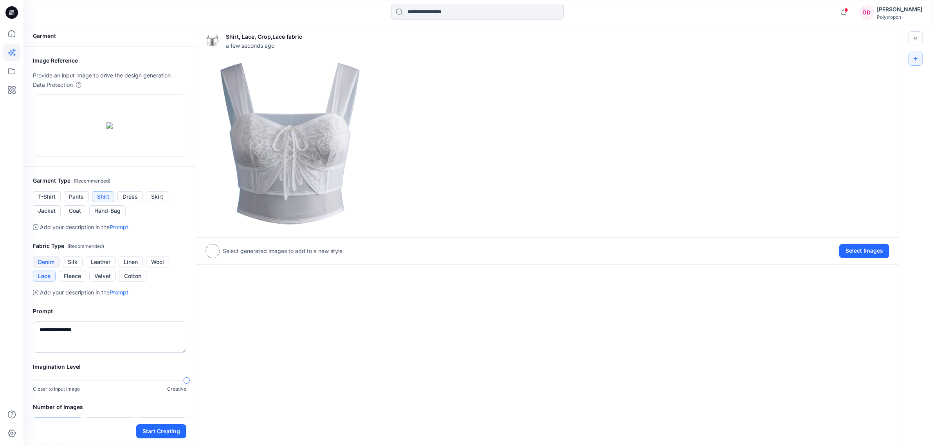
click at [47, 268] on button "Denim" at bounding box center [46, 262] width 27 height 11
click at [56, 352] on textarea "**********" at bounding box center [109, 337] width 153 height 31
click at [113, 353] on textarea "**********" at bounding box center [109, 337] width 153 height 31
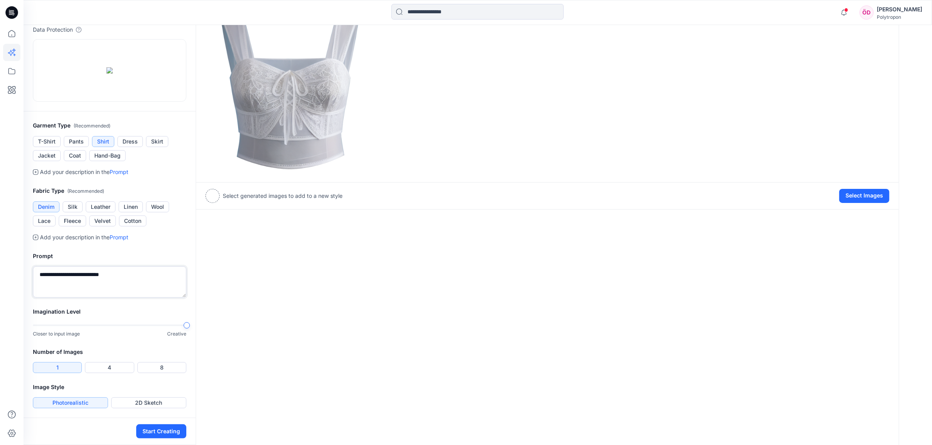
scroll to position [77, 0]
type textarea "**********"
drag, startPoint x: 255, startPoint y: 372, endPoint x: 242, endPoint y: 378, distance: 14.4
click at [255, 373] on div "Shirt, Lace, Crop,Lace fabric a few seconds ago Add Variation View Settings Sel…" at bounding box center [547, 207] width 703 height 475
click at [175, 430] on button "Start Creating" at bounding box center [161, 432] width 50 height 14
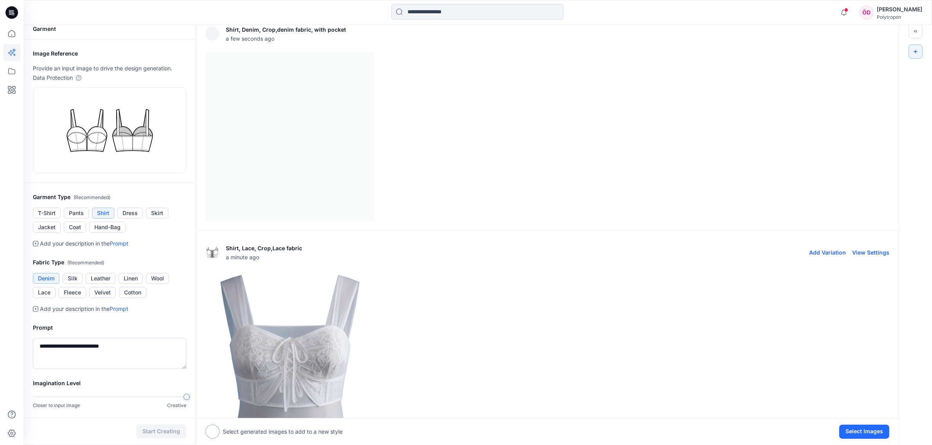
scroll to position [3, 0]
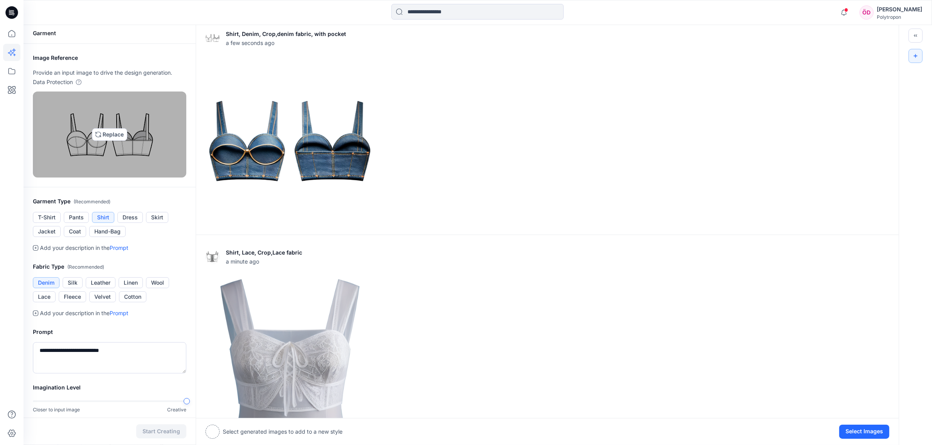
click at [106, 134] on img at bounding box center [109, 134] width 97 height 79
type input "**********"
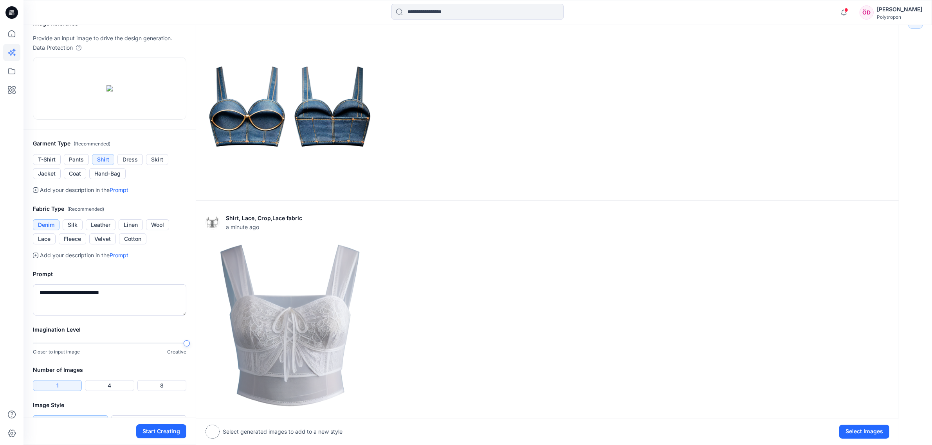
scroll to position [145, 0]
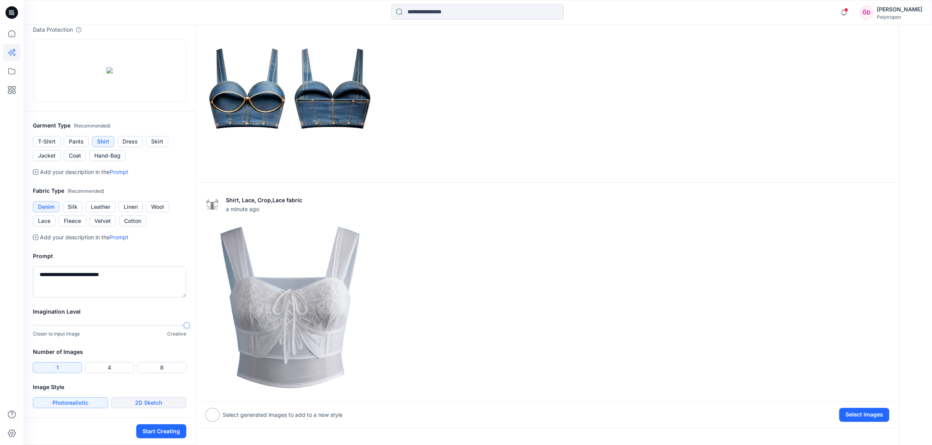
click at [167, 404] on button "2D Sketch" at bounding box center [148, 403] width 75 height 11
click at [18, 315] on div "Notifications Your style Ceket is ready 23 hours ago Your style Ceket is ready …" at bounding box center [466, 195] width 932 height 501
click at [45, 140] on button "T-Shirt" at bounding box center [47, 141] width 28 height 11
click at [137, 218] on button "Cotton" at bounding box center [132, 221] width 27 height 11
drag, startPoint x: 135, startPoint y: 273, endPoint x: 13, endPoint y: 275, distance: 122.1
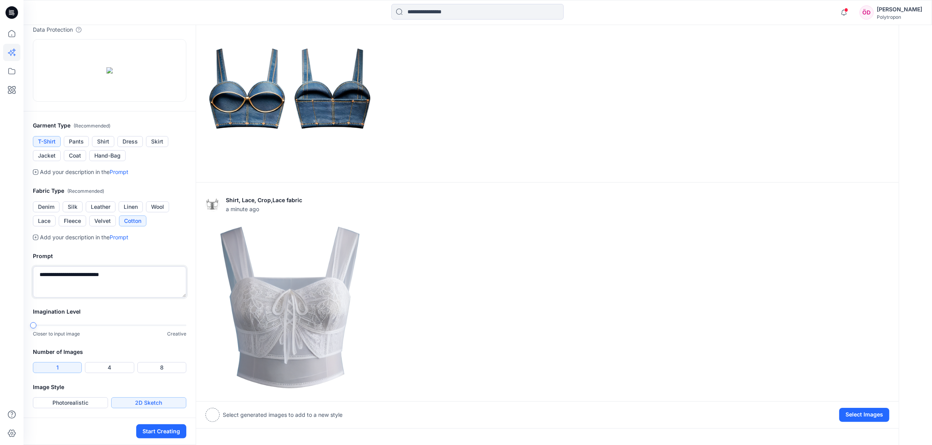
click at [13, 275] on div "Notifications Your style Ceket is ready 23 hours ago Your style Ceket is ready …" at bounding box center [466, 195] width 932 height 501
click at [158, 433] on button "Start Creating" at bounding box center [161, 432] width 50 height 14
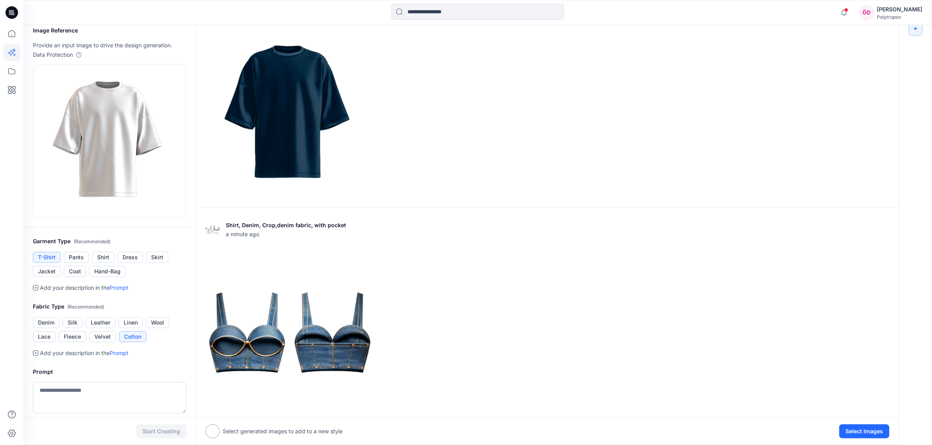
scroll to position [52, 0]
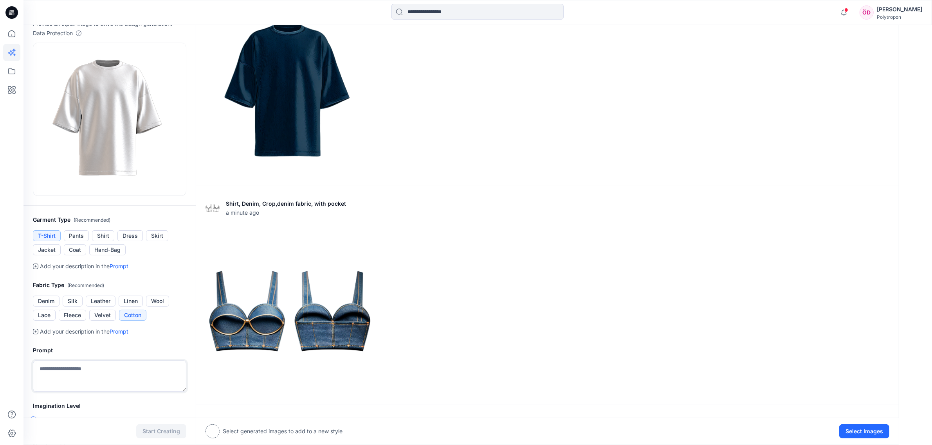
click at [93, 367] on textarea at bounding box center [109, 376] width 153 height 31
type textarea "*****"
click at [157, 430] on button "Start Creating" at bounding box center [161, 432] width 50 height 14
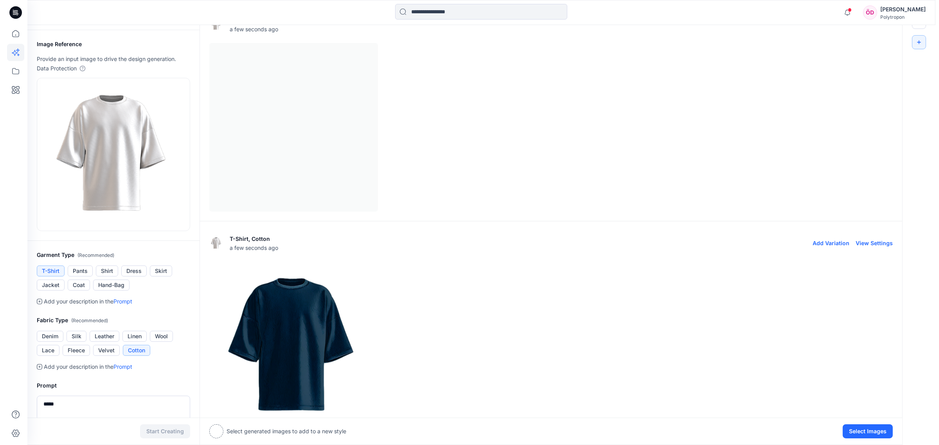
scroll to position [0, 0]
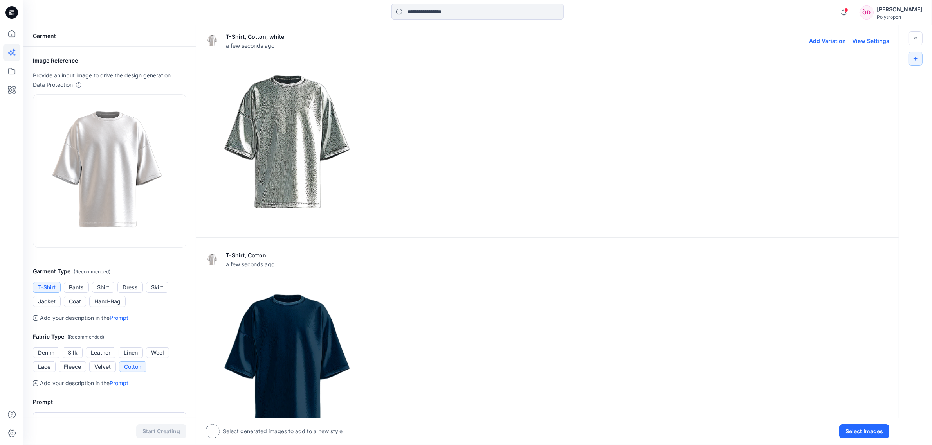
click at [506, 151] on div at bounding box center [547, 143] width 684 height 169
click at [10, 32] on icon at bounding box center [11, 33] width 17 height 17
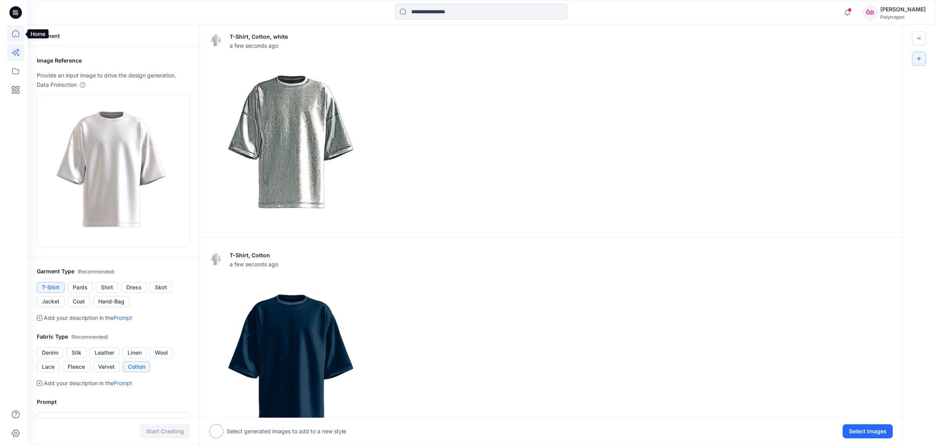
scroll to position [112, 0]
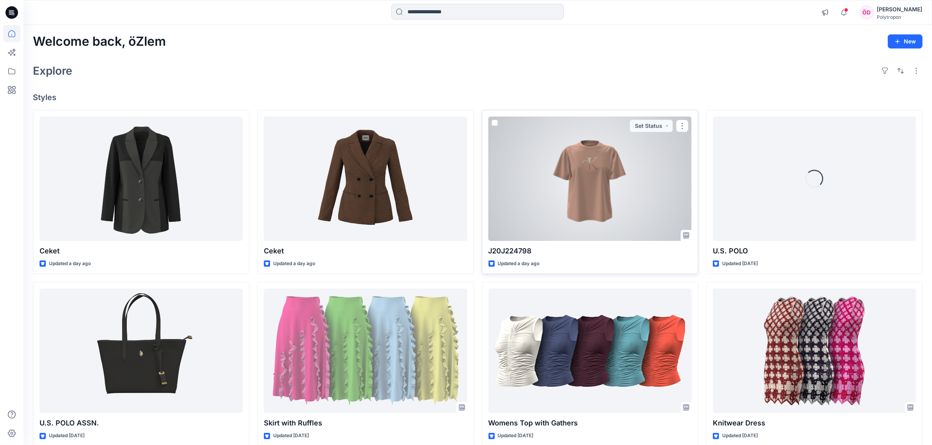
click at [565, 187] on div at bounding box center [589, 179] width 203 height 124
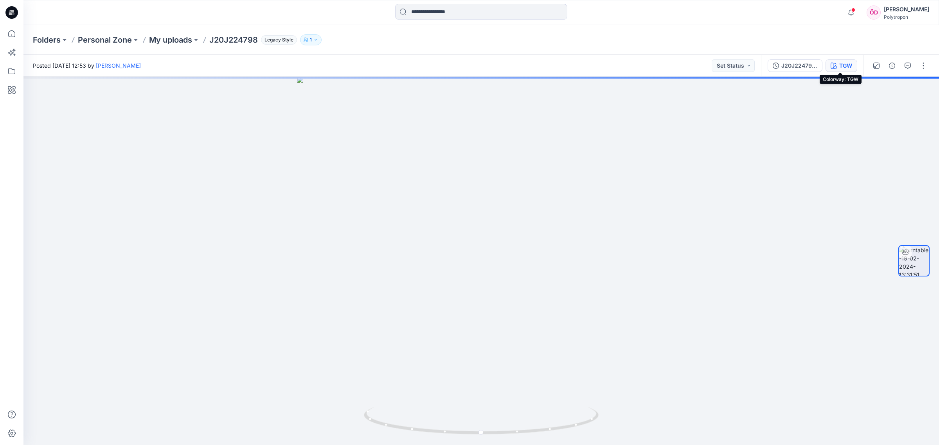
click at [846, 67] on div "TGW" at bounding box center [845, 65] width 13 height 9
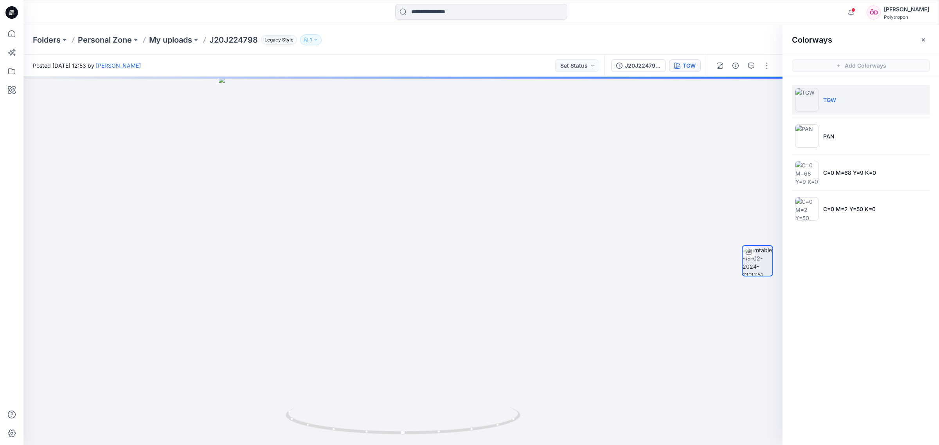
click at [850, 65] on div "Colorways Add Colorways TGW PAN C=0 M=68 Y=9 K=0 C=0 M=2 Y=50 K=0" at bounding box center [861, 235] width 157 height 420
click at [840, 67] on div "Colorways Add Colorways TGW PAN C=0 M=68 Y=9 K=0 C=0 M=2 Y=50 K=0" at bounding box center [861, 235] width 157 height 420
click at [926, 38] on icon "button" at bounding box center [923, 40] width 6 height 6
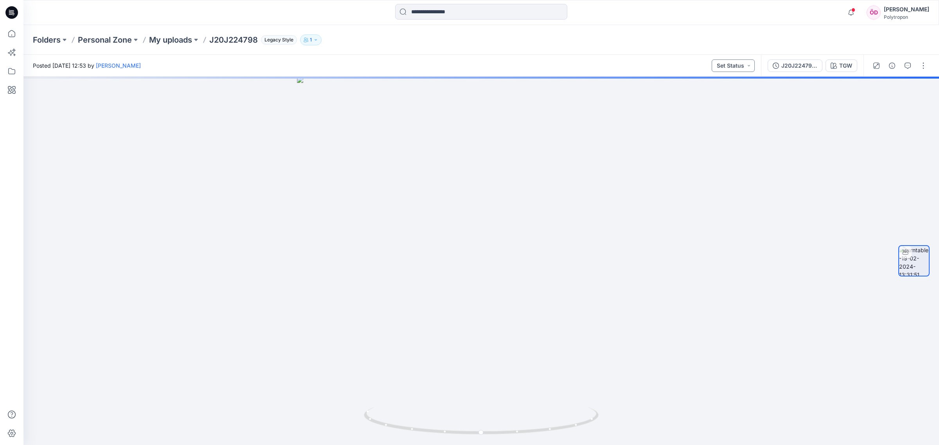
click at [750, 65] on button "Set Status" at bounding box center [733, 65] width 43 height 13
click at [707, 105] on p "üretim" at bounding box center [707, 106] width 16 height 10
drag, startPoint x: 160, startPoint y: 282, endPoint x: 85, endPoint y: 117, distance: 181.8
click at [160, 277] on div at bounding box center [481, 261] width 916 height 369
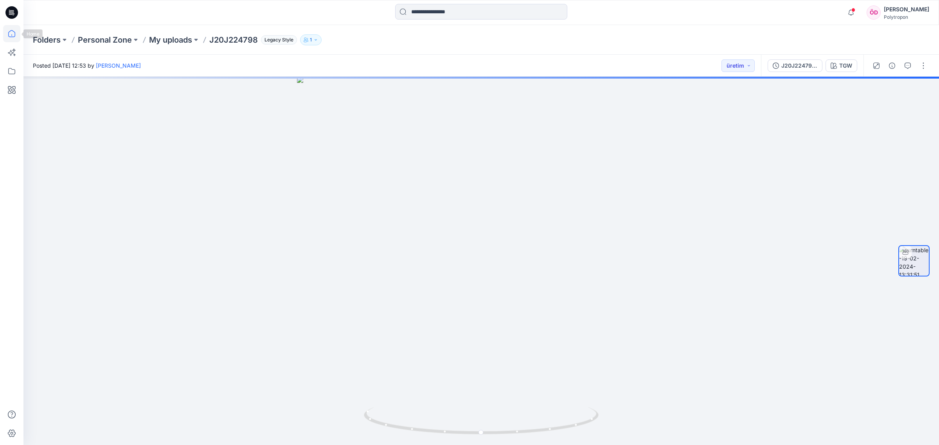
click at [4, 34] on icon at bounding box center [11, 33] width 17 height 17
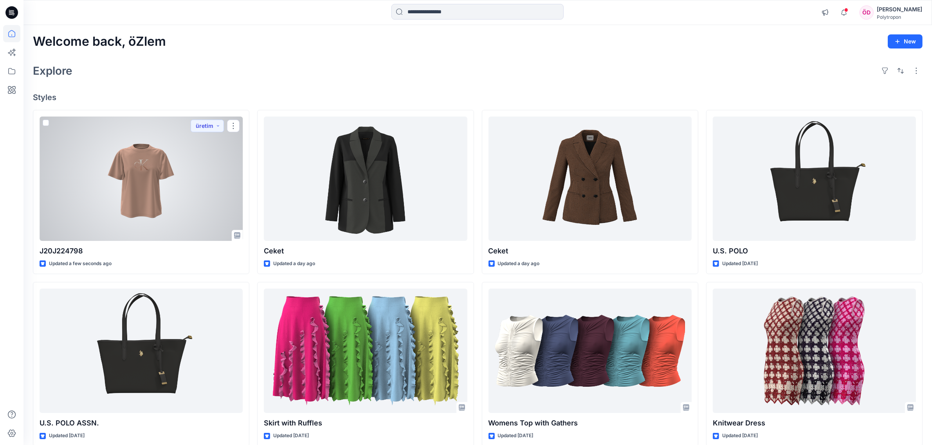
click at [172, 194] on div at bounding box center [141, 179] width 203 height 124
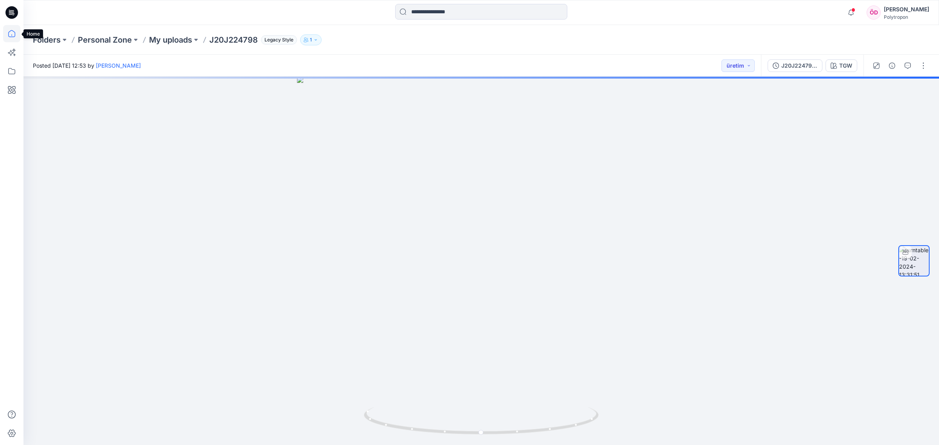
click at [15, 34] on icon at bounding box center [11, 33] width 7 height 7
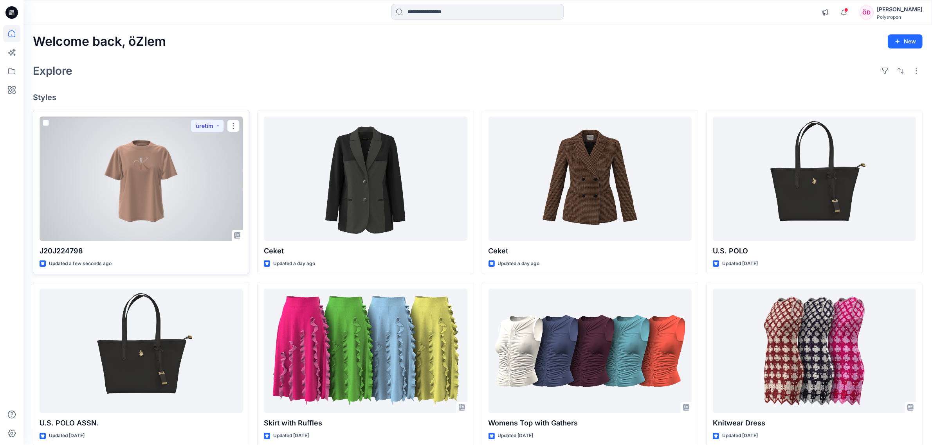
click at [45, 121] on span at bounding box center [46, 123] width 6 height 6
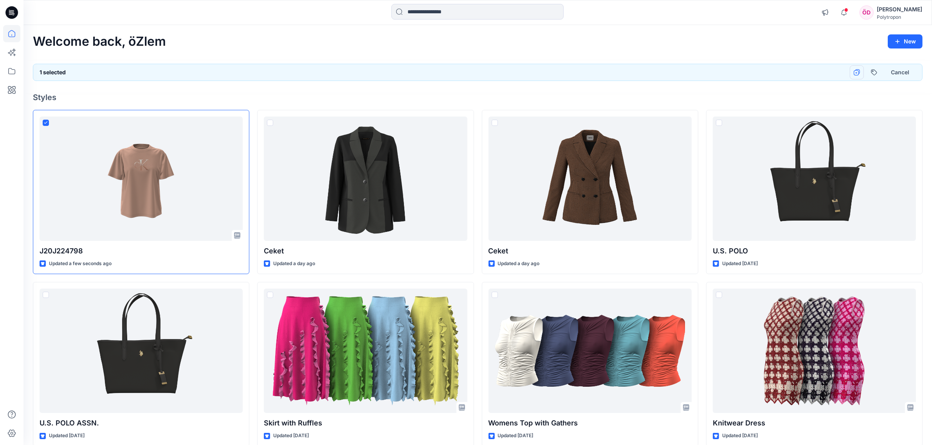
click at [856, 72] on icon "button" at bounding box center [857, 72] width 6 height 6
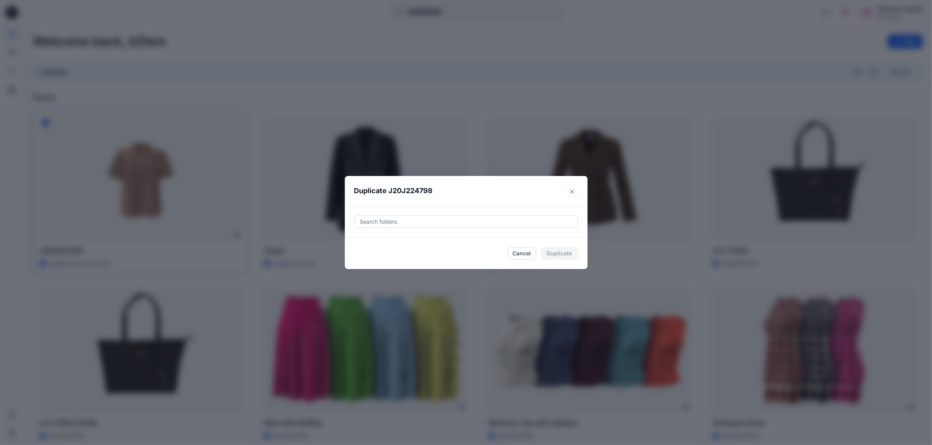
click at [578, 188] on button "Close" at bounding box center [571, 191] width 13 height 13
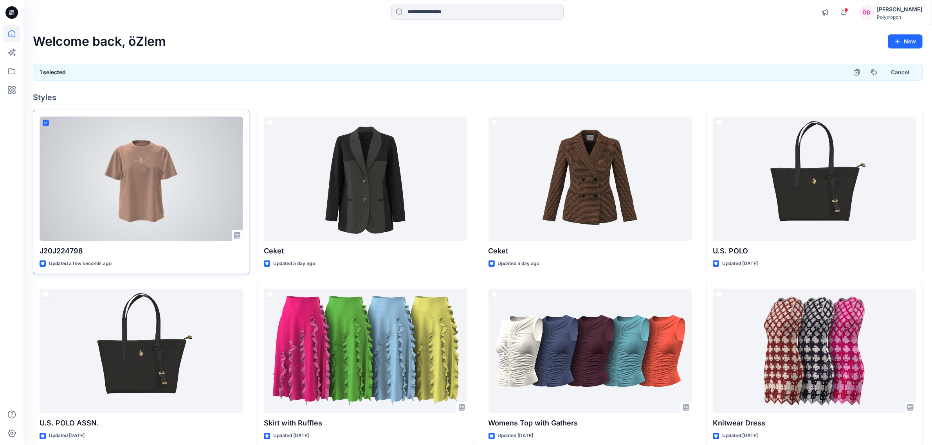
click at [149, 214] on div at bounding box center [141, 179] width 203 height 124
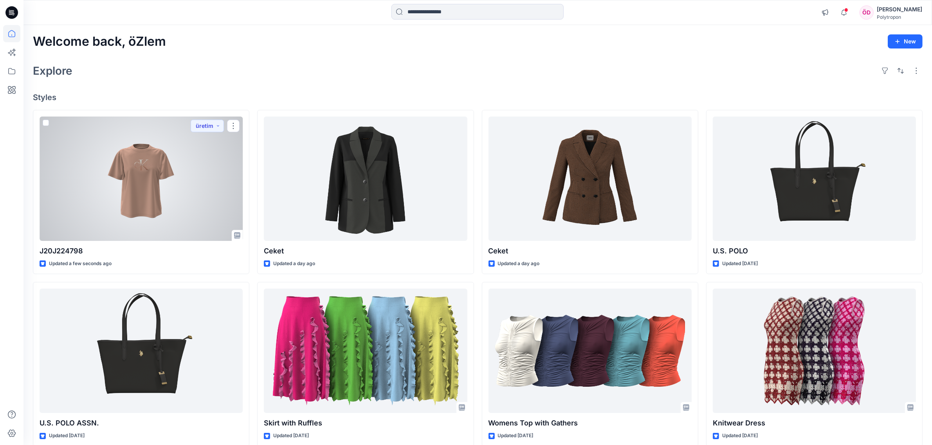
click at [135, 171] on div at bounding box center [141, 179] width 203 height 124
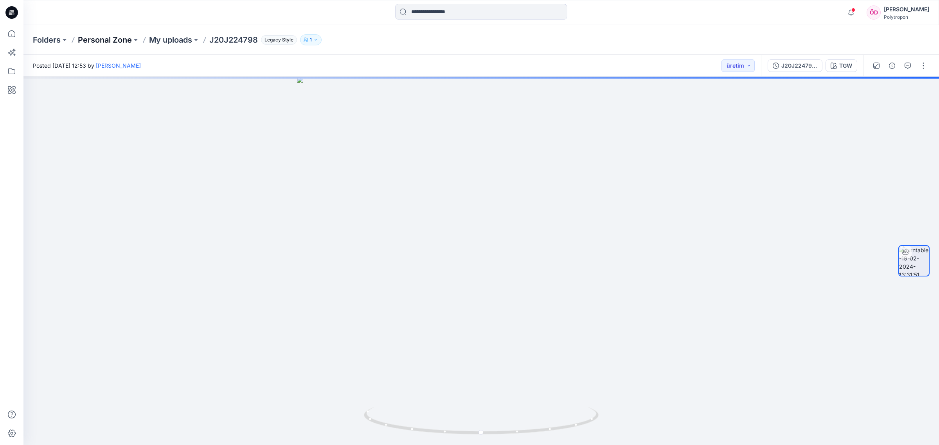
click at [110, 38] on p "Personal Zone" at bounding box center [105, 39] width 54 height 11
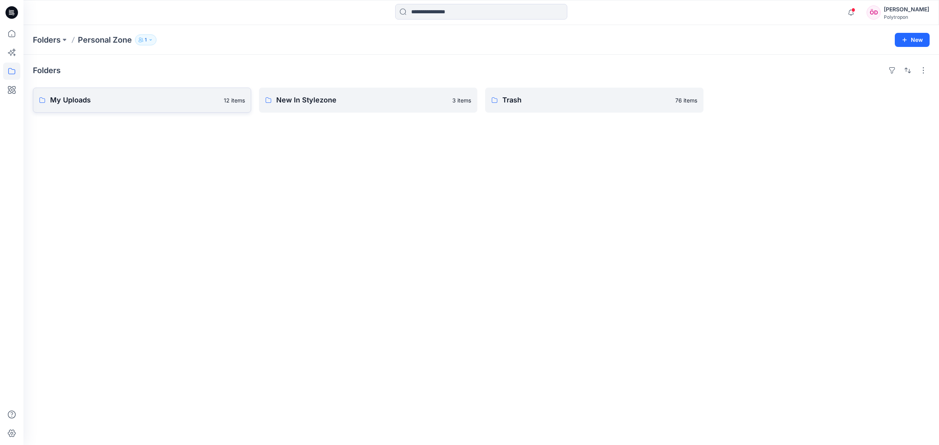
click at [137, 101] on p "My Uploads" at bounding box center [134, 100] width 169 height 11
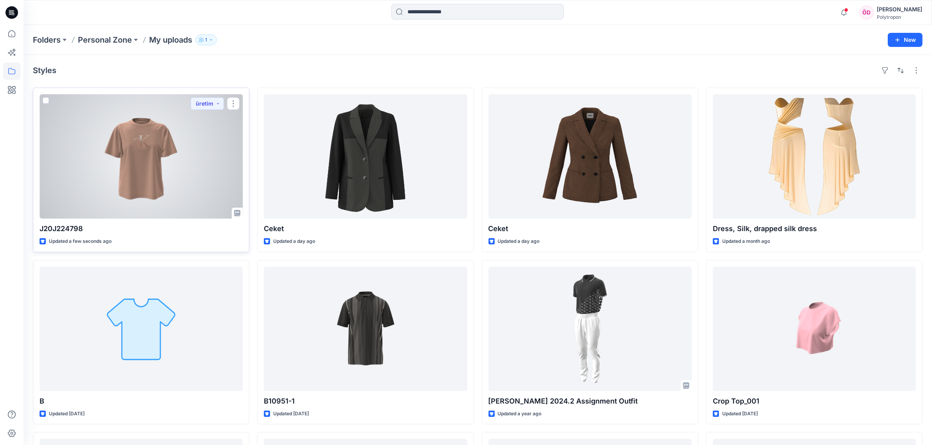
click at [45, 100] on span at bounding box center [46, 100] width 6 height 6
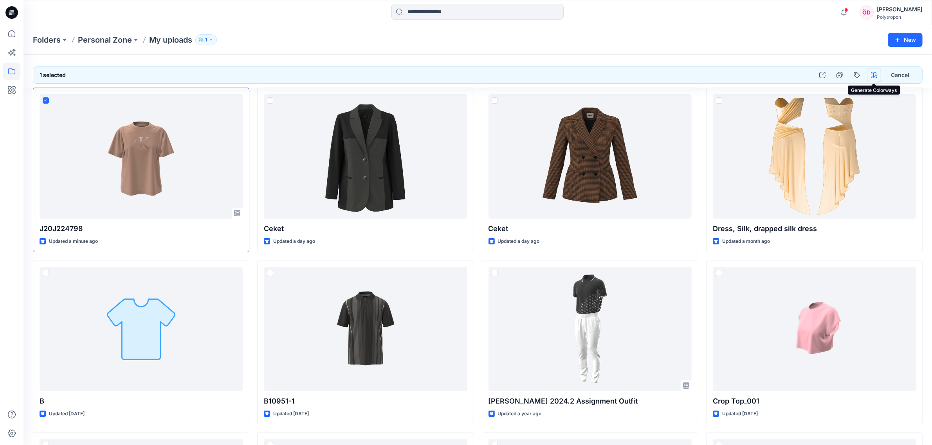
click at [873, 72] on icon "button" at bounding box center [874, 75] width 6 height 6
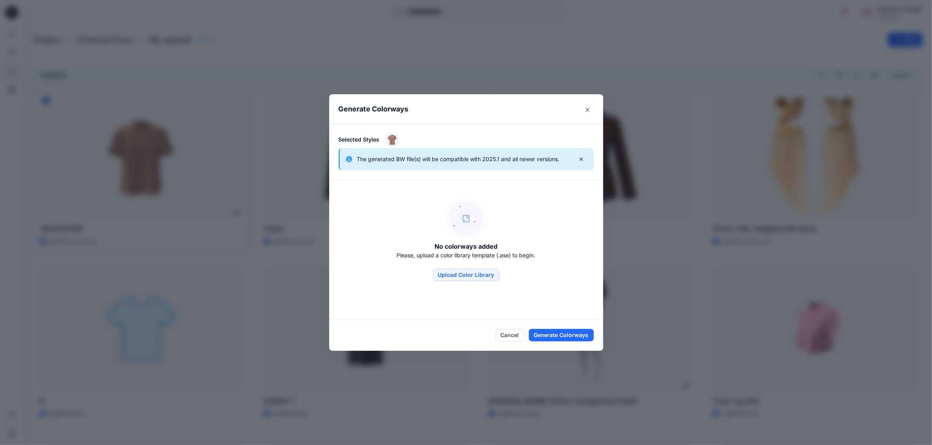
click at [288, 343] on div "Generate Colorways Selected Styles The generated BW file(s) will be compatible …" at bounding box center [466, 222] width 932 height 445
click at [505, 334] on button "Cancel" at bounding box center [509, 335] width 29 height 13
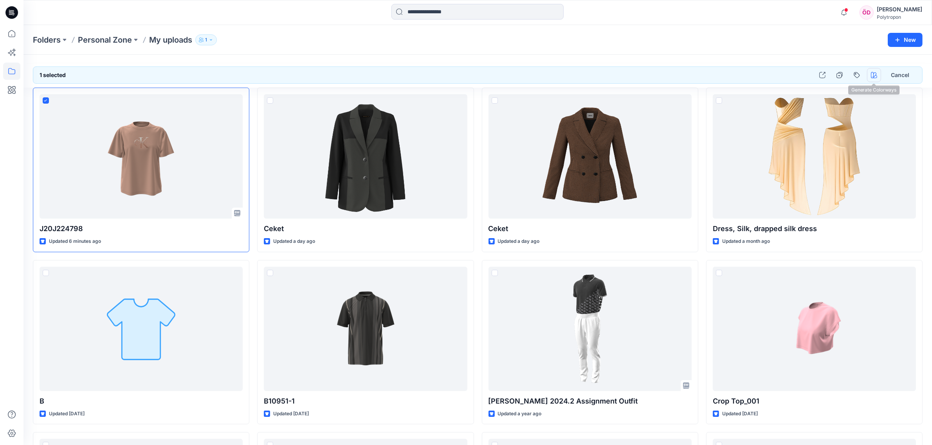
click at [872, 76] on icon "button" at bounding box center [874, 75] width 6 height 6
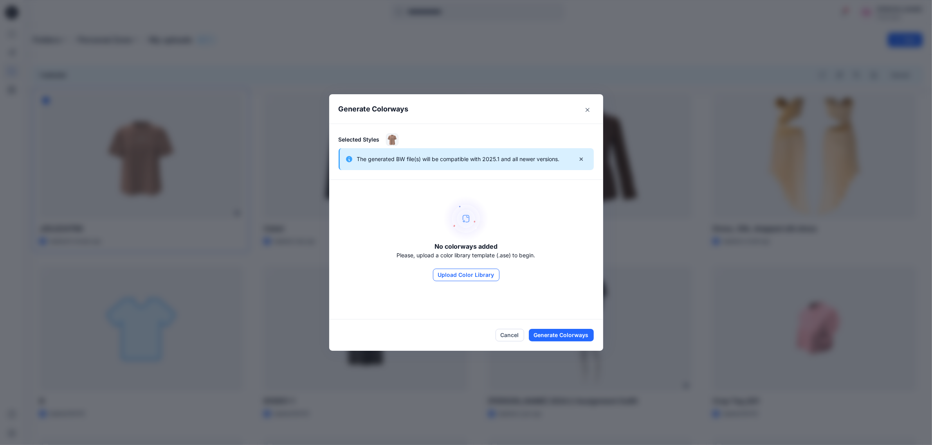
click at [460, 273] on button "Upload Color Library" at bounding box center [466, 275] width 67 height 13
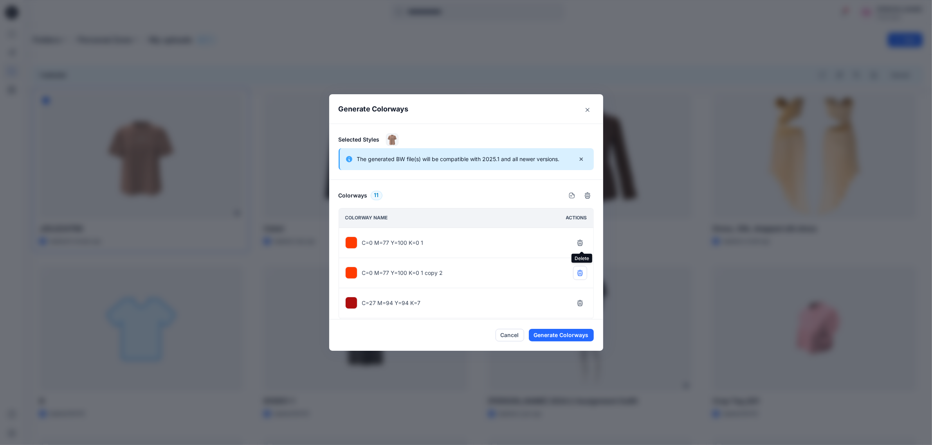
click at [582, 243] on icon "button" at bounding box center [580, 243] width 6 height 6
click at [582, 242] on icon "button" at bounding box center [579, 243] width 5 height 5
click at [582, 243] on icon "button" at bounding box center [580, 243] width 6 height 6
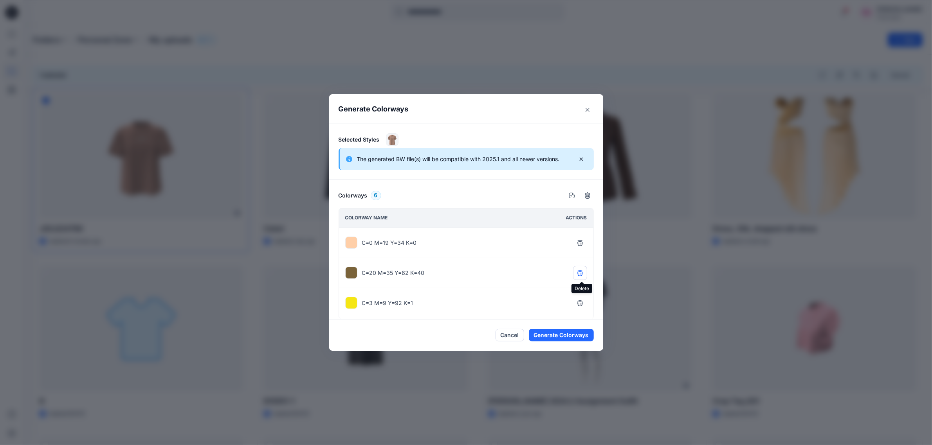
click at [583, 275] on icon "button" at bounding box center [580, 273] width 6 height 6
click at [583, 241] on icon "button" at bounding box center [580, 243] width 6 height 6
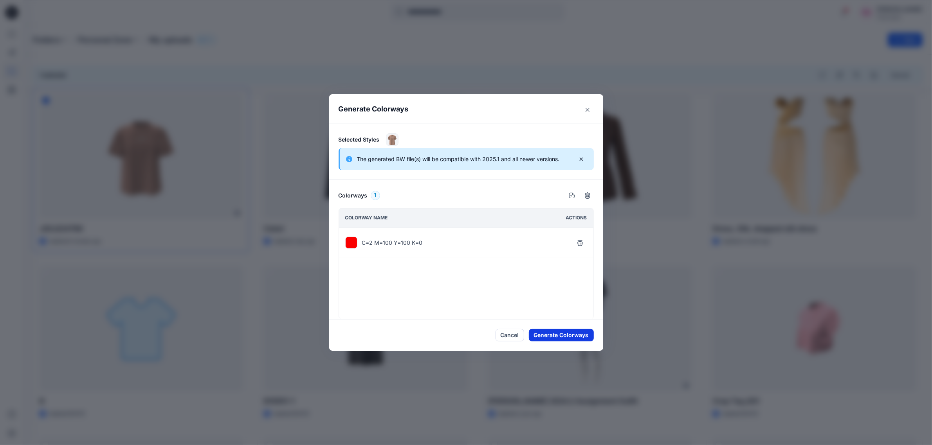
click at [563, 334] on button "Generate Colorways" at bounding box center [561, 335] width 65 height 13
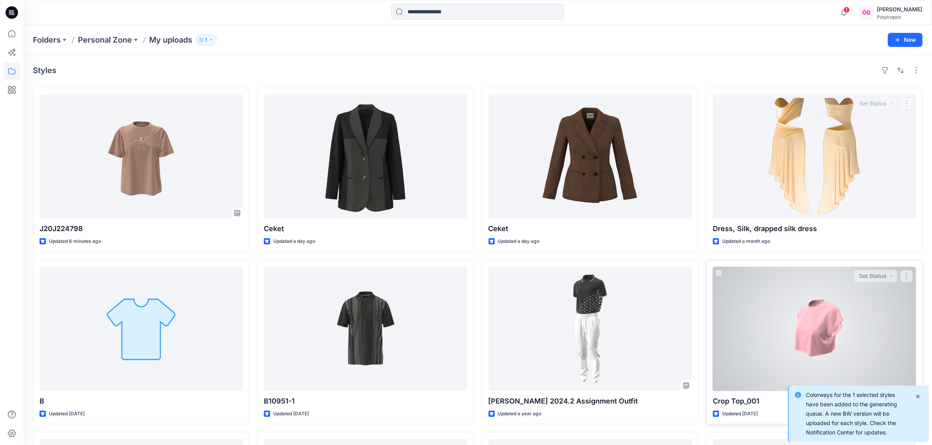
scroll to position [197, 0]
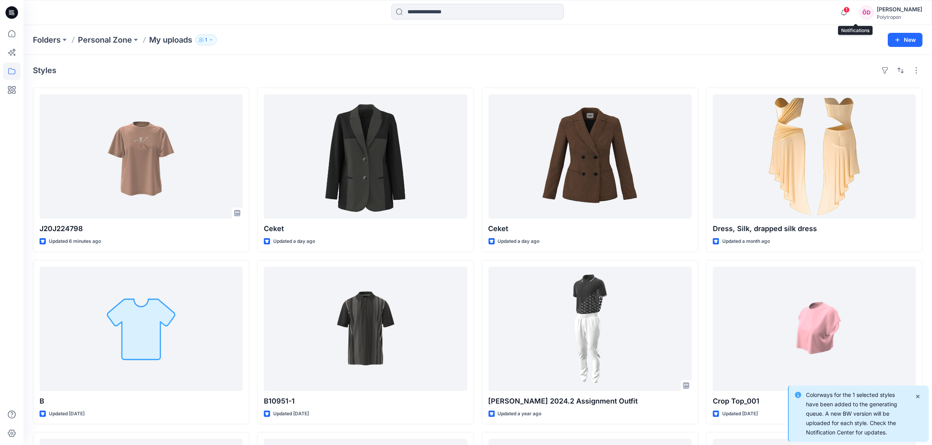
click at [850, 10] on span "1" at bounding box center [846, 10] width 6 height 6
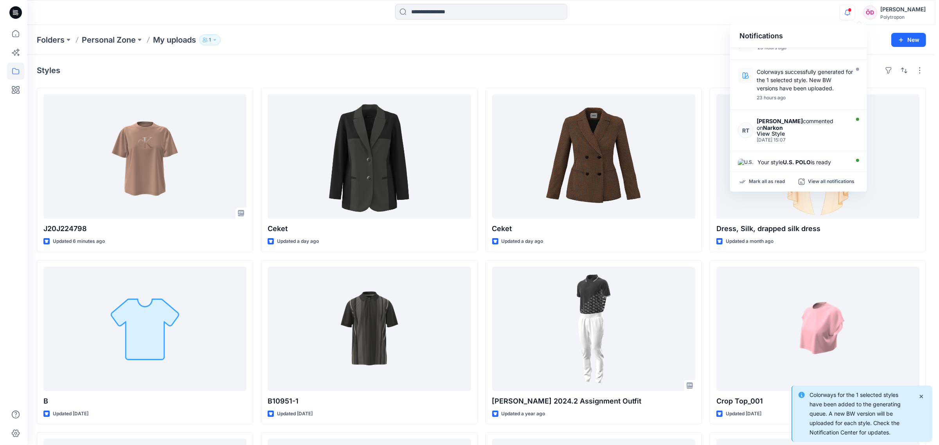
scroll to position [0, 0]
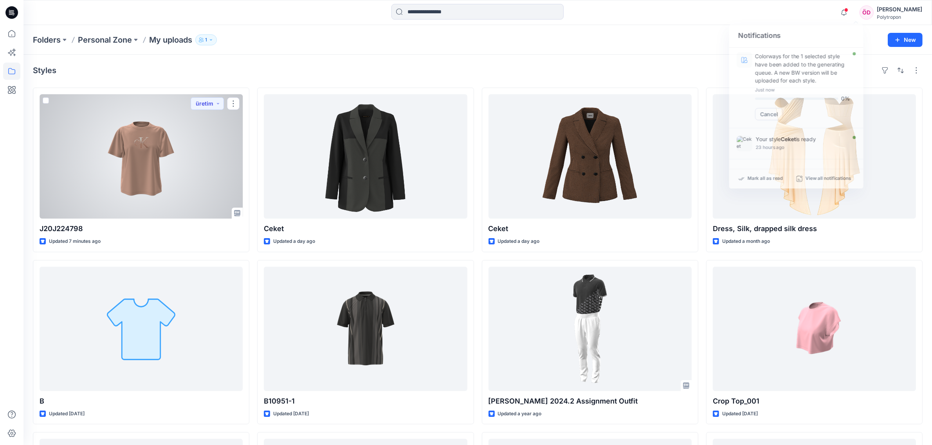
click at [167, 167] on div at bounding box center [141, 156] width 203 height 124
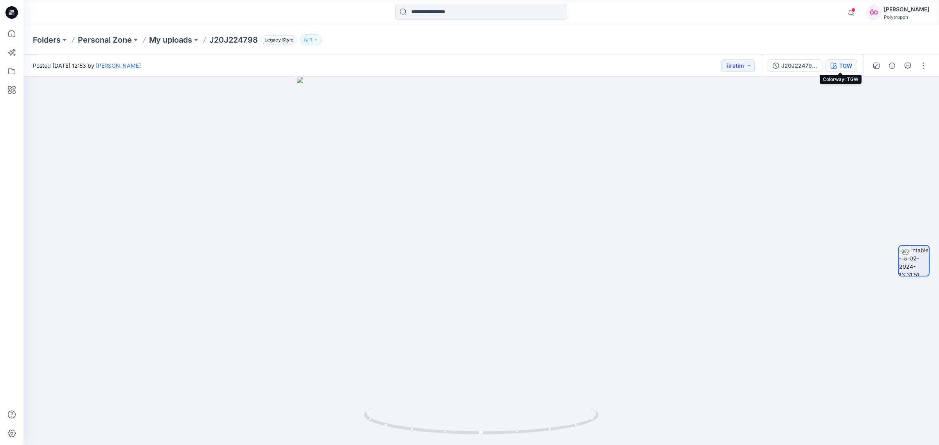
click at [848, 67] on div "TGW" at bounding box center [845, 65] width 13 height 9
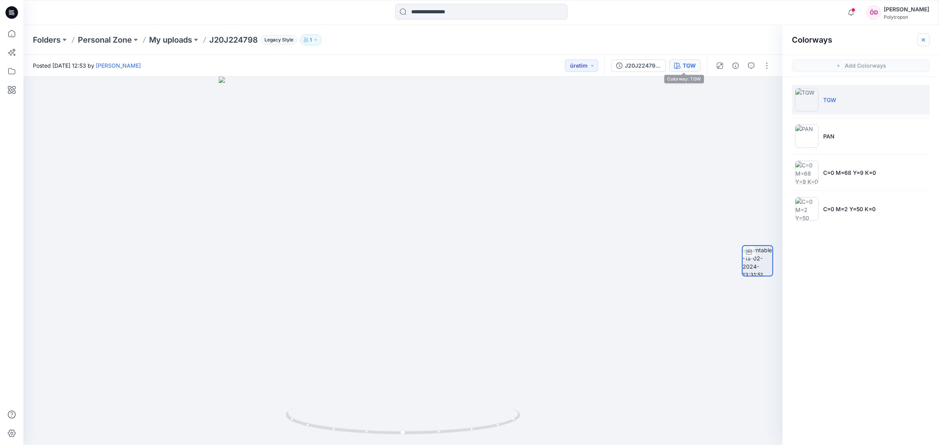
click at [924, 40] on icon "button" at bounding box center [923, 39] width 3 height 3
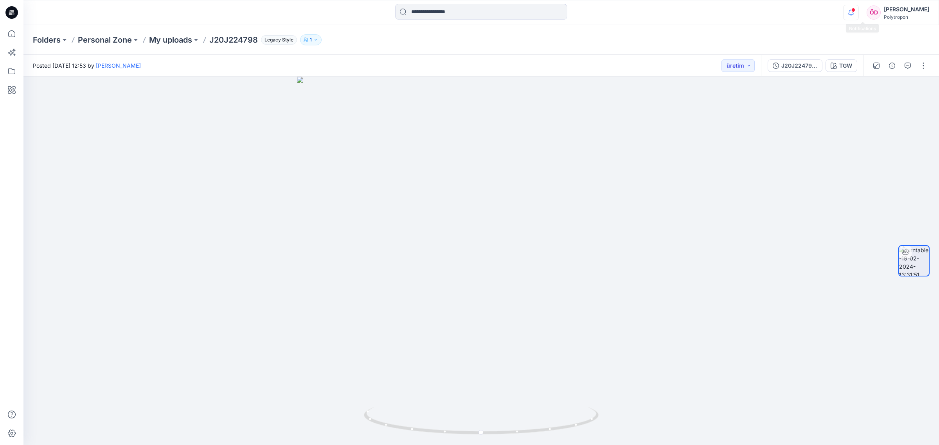
click at [856, 9] on div at bounding box center [849, 7] width 13 height 4
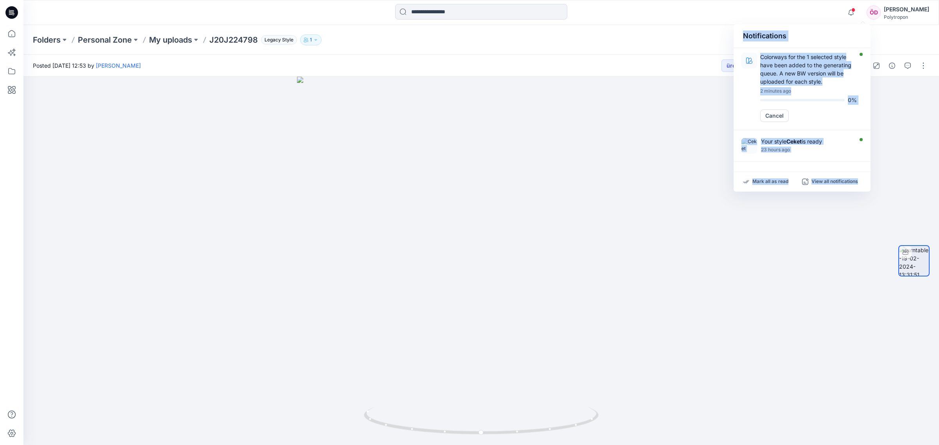
click at [814, 34] on div "Notifications" at bounding box center [802, 36] width 137 height 24
click at [826, 29] on div "Notifications" at bounding box center [802, 36] width 137 height 24
click at [809, 35] on div "Notifications" at bounding box center [802, 36] width 137 height 24
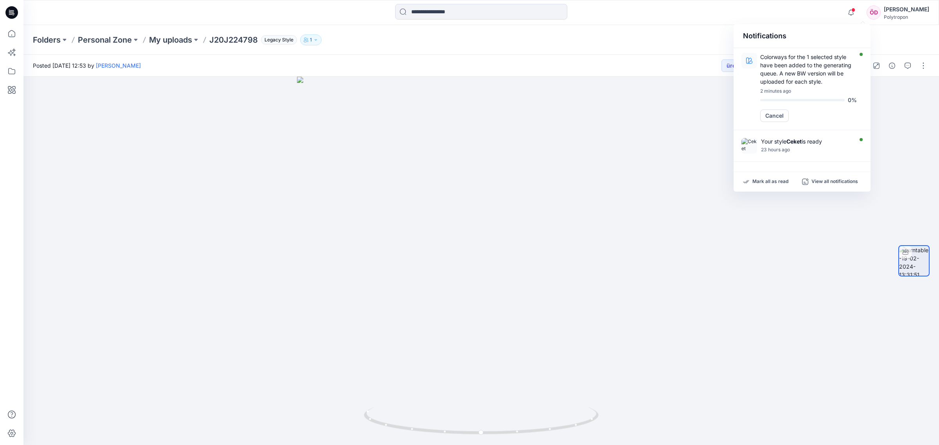
click at [639, 48] on div "Folders Personal Zone My uploads J20J224798 Legacy Style 1" at bounding box center [481, 40] width 916 height 30
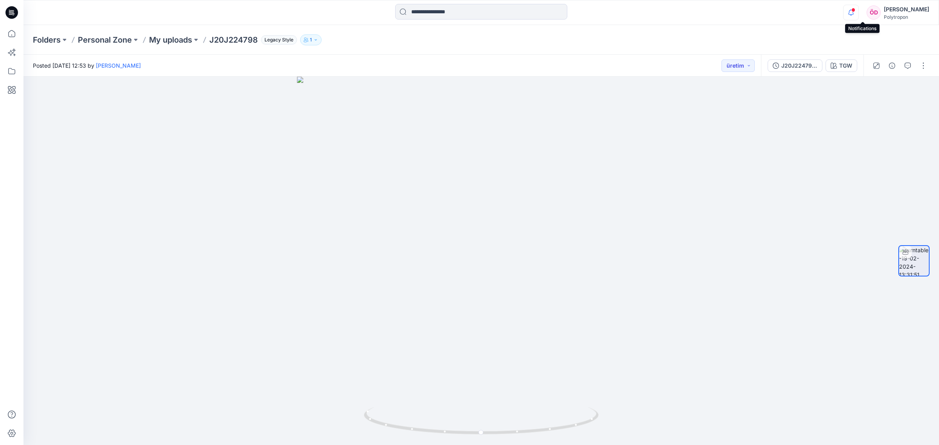
click at [859, 14] on icon "button" at bounding box center [851, 13] width 15 height 16
click at [664, 10] on div at bounding box center [481, 12] width 458 height 17
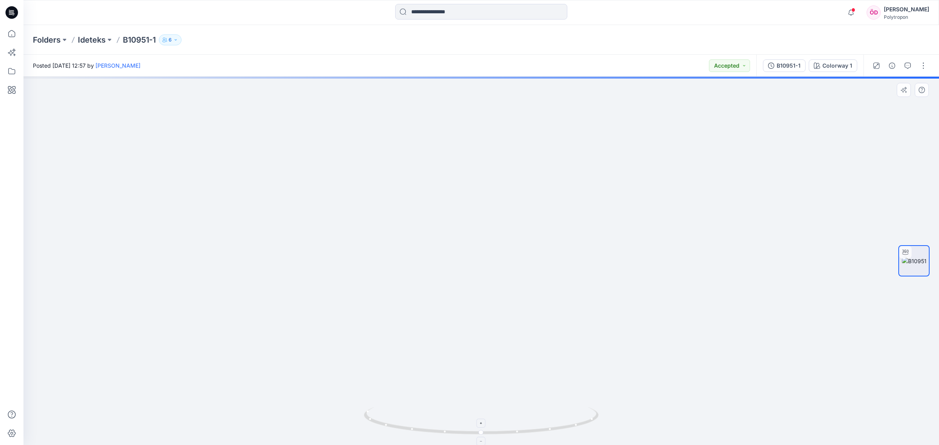
drag, startPoint x: 583, startPoint y: 221, endPoint x: 488, endPoint y: 419, distance: 219.3
click at [489, 418] on div at bounding box center [481, 261] width 916 height 369
drag, startPoint x: 621, startPoint y: 241, endPoint x: 578, endPoint y: 281, distance: 58.4
click at [582, 278] on img at bounding box center [452, 248] width 973 height 395
drag, startPoint x: 532, startPoint y: 283, endPoint x: 705, endPoint y: 149, distance: 218.5
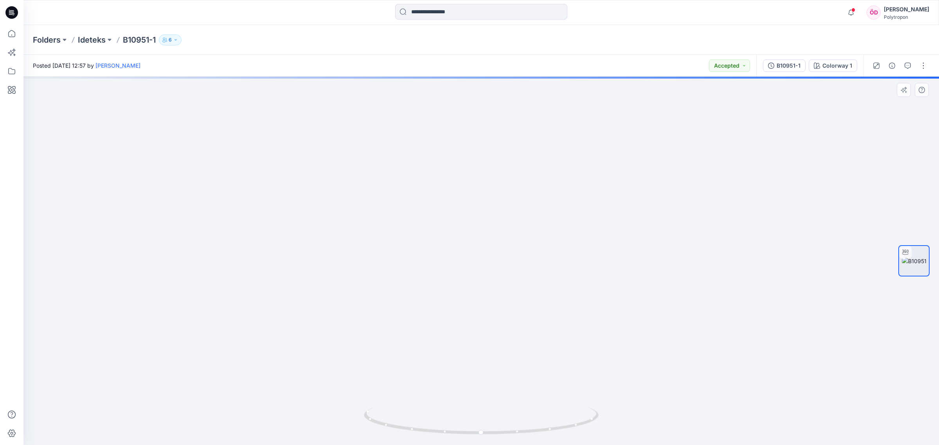
click at [705, 149] on img at bounding box center [404, 153] width 1603 height 584
drag, startPoint x: 484, startPoint y: 169, endPoint x: 605, endPoint y: 285, distance: 166.9
click at [603, 286] on img at bounding box center [512, 207] width 1603 height 478
drag, startPoint x: 646, startPoint y: 290, endPoint x: 591, endPoint y: 209, distance: 98.4
click at [593, 204] on img at bounding box center [516, 192] width 1603 height 508
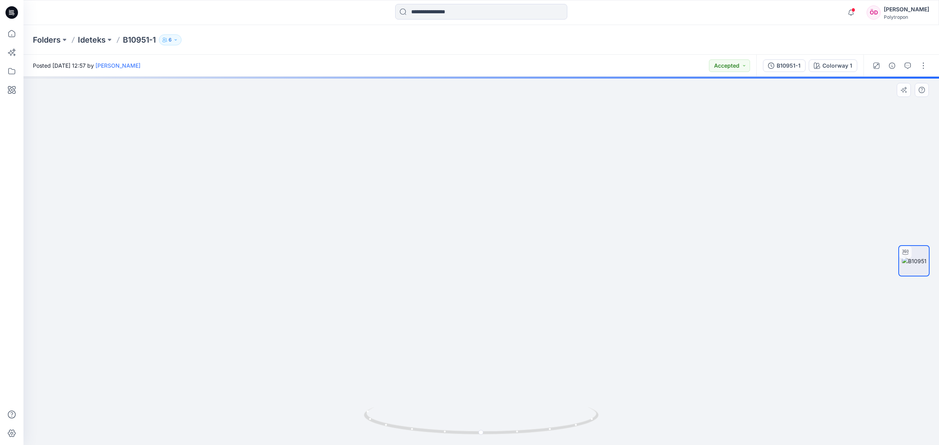
drag, startPoint x: 714, startPoint y: 198, endPoint x: 617, endPoint y: 302, distance: 142.0
click at [617, 297] on img at bounding box center [402, 180] width 1603 height 531
drag, startPoint x: 585, startPoint y: 267, endPoint x: 603, endPoint y: 292, distance: 31.2
click at [603, 292] on img at bounding box center [372, 220] width 1603 height 452
drag, startPoint x: 664, startPoint y: 376, endPoint x: 636, endPoint y: 206, distance: 172.0
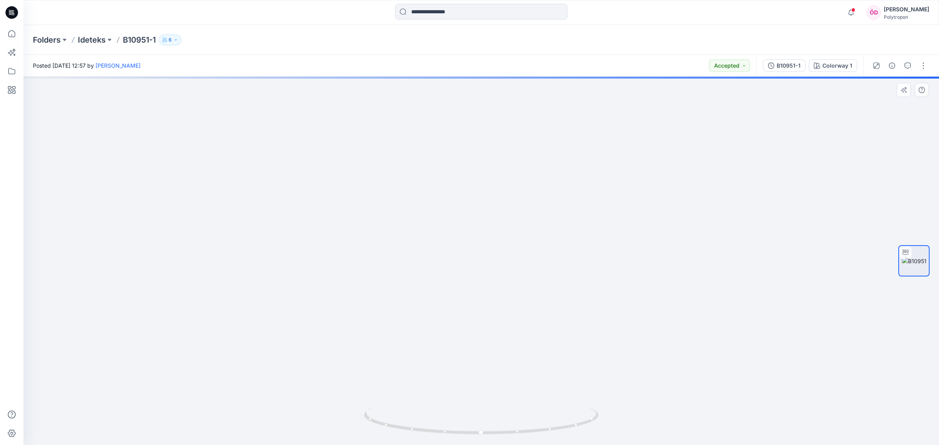
click at [638, 209] on img at bounding box center [374, 217] width 1603 height 457
drag, startPoint x: 652, startPoint y: 341, endPoint x: 590, endPoint y: 319, distance: 65.5
click at [643, 188] on img at bounding box center [338, 61] width 1603 height 767
drag, startPoint x: 584, startPoint y: 348, endPoint x: 647, endPoint y: 191, distance: 168.7
click at [647, 192] on img at bounding box center [338, 61] width 1603 height 769
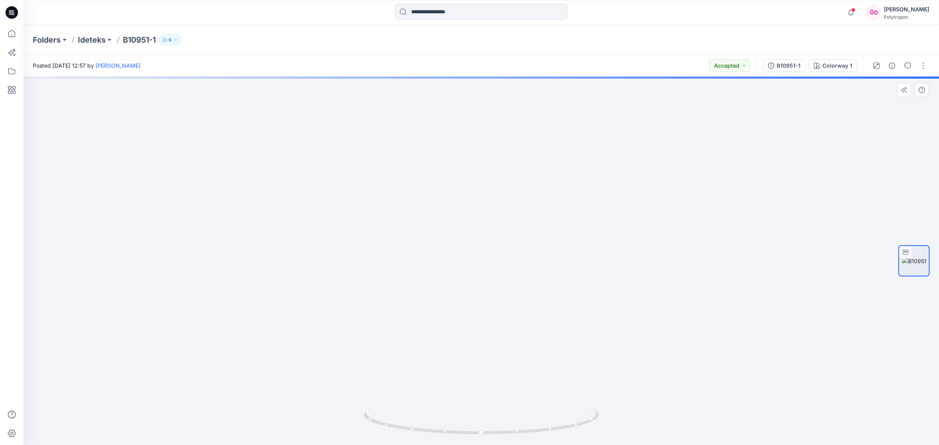
drag, startPoint x: 531, startPoint y: 355, endPoint x: 618, endPoint y: 194, distance: 182.3
drag, startPoint x: 540, startPoint y: 240, endPoint x: 562, endPoint y: 187, distance: 56.5
drag, startPoint x: 575, startPoint y: 306, endPoint x: 474, endPoint y: 184, distance: 158.7
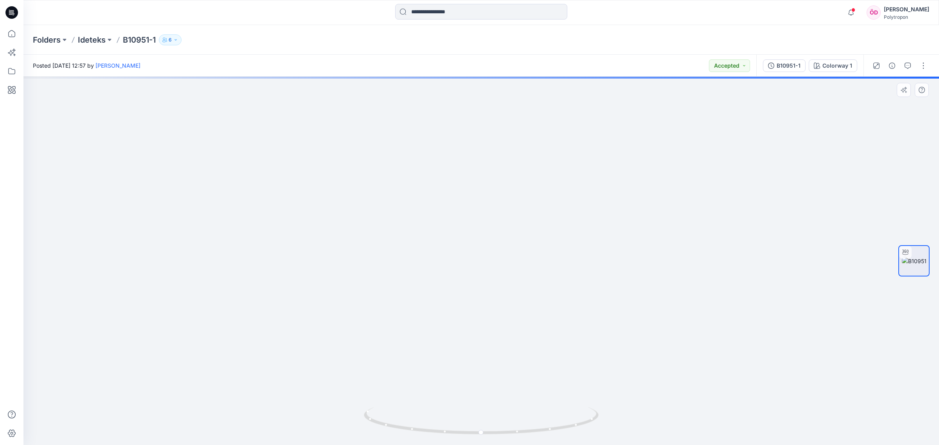
drag, startPoint x: 589, startPoint y: 288, endPoint x: 569, endPoint y: 205, distance: 84.5
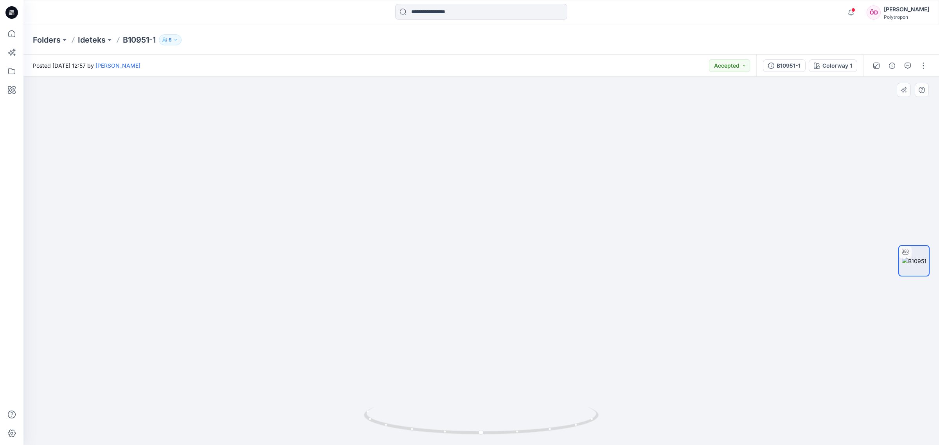
drag, startPoint x: 438, startPoint y: 196, endPoint x: 465, endPoint y: 159, distance: 46.0
drag, startPoint x: 477, startPoint y: 220, endPoint x: 495, endPoint y: 325, distance: 106.0
drag, startPoint x: 447, startPoint y: 236, endPoint x: 412, endPoint y: 382, distance: 150.1
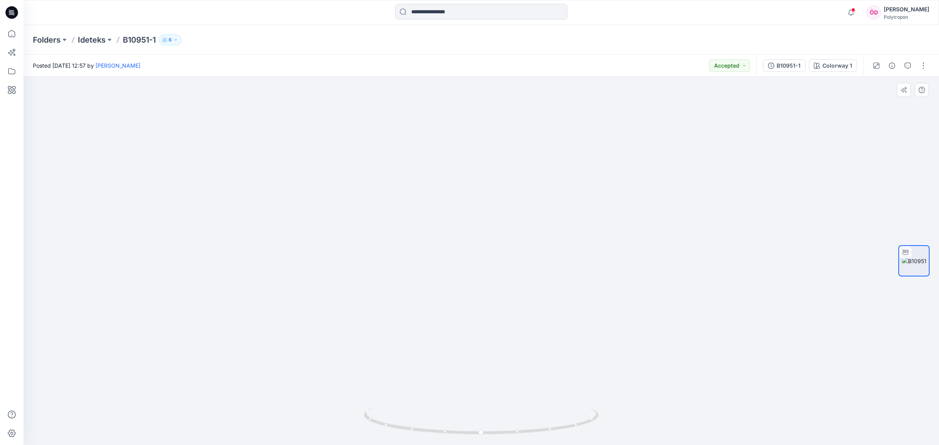
drag, startPoint x: 597, startPoint y: 242, endPoint x: 523, endPoint y: 306, distance: 97.9
drag, startPoint x: 558, startPoint y: 327, endPoint x: 544, endPoint y: 343, distance: 20.8
click at [540, 345] on img at bounding box center [360, 1] width 1603 height 888
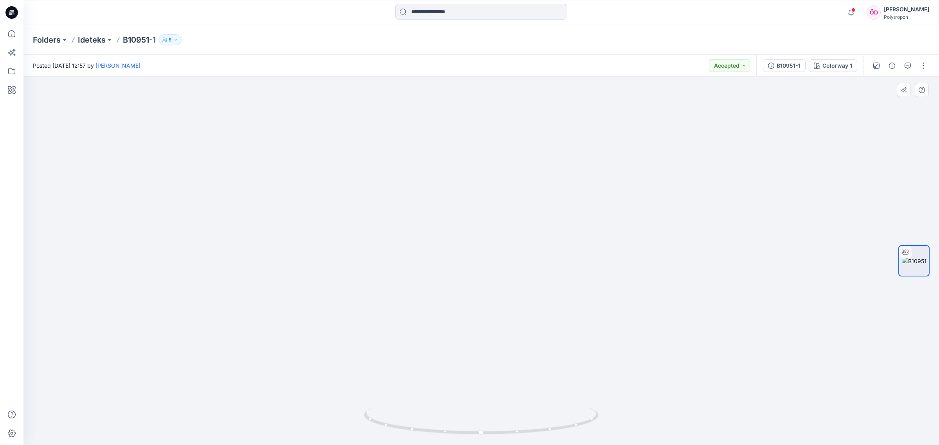
drag, startPoint x: 776, startPoint y: 301, endPoint x: 634, endPoint y: 331, distance: 144.8
click at [676, 314] on img at bounding box center [263, 13] width 1603 height 864
drag, startPoint x: 582, startPoint y: 428, endPoint x: 543, endPoint y: 435, distance: 39.1
click at [543, 435] on icon at bounding box center [482, 421] width 237 height 29
drag, startPoint x: 417, startPoint y: 428, endPoint x: 468, endPoint y: 423, distance: 50.7
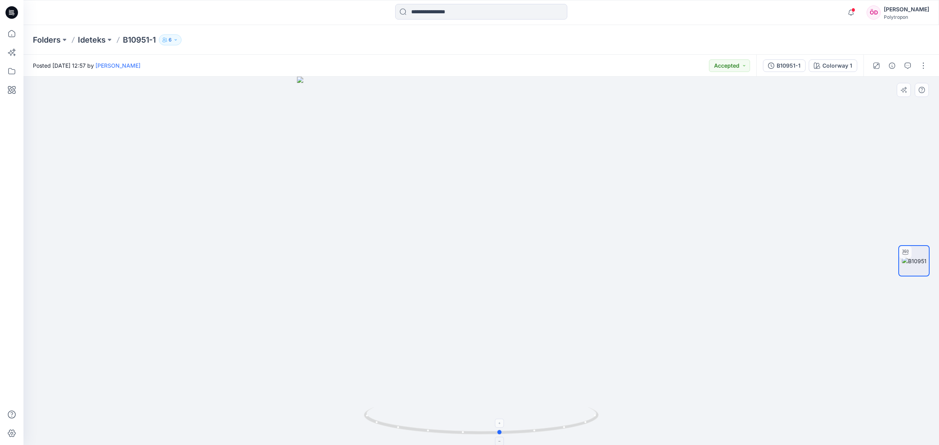
click at [468, 423] on icon at bounding box center [482, 421] width 237 height 29
drag, startPoint x: 592, startPoint y: 351, endPoint x: 593, endPoint y: 342, distance: 9.5
click at [592, 351] on div at bounding box center [481, 261] width 916 height 369
